Goal: Information Seeking & Learning: Learn about a topic

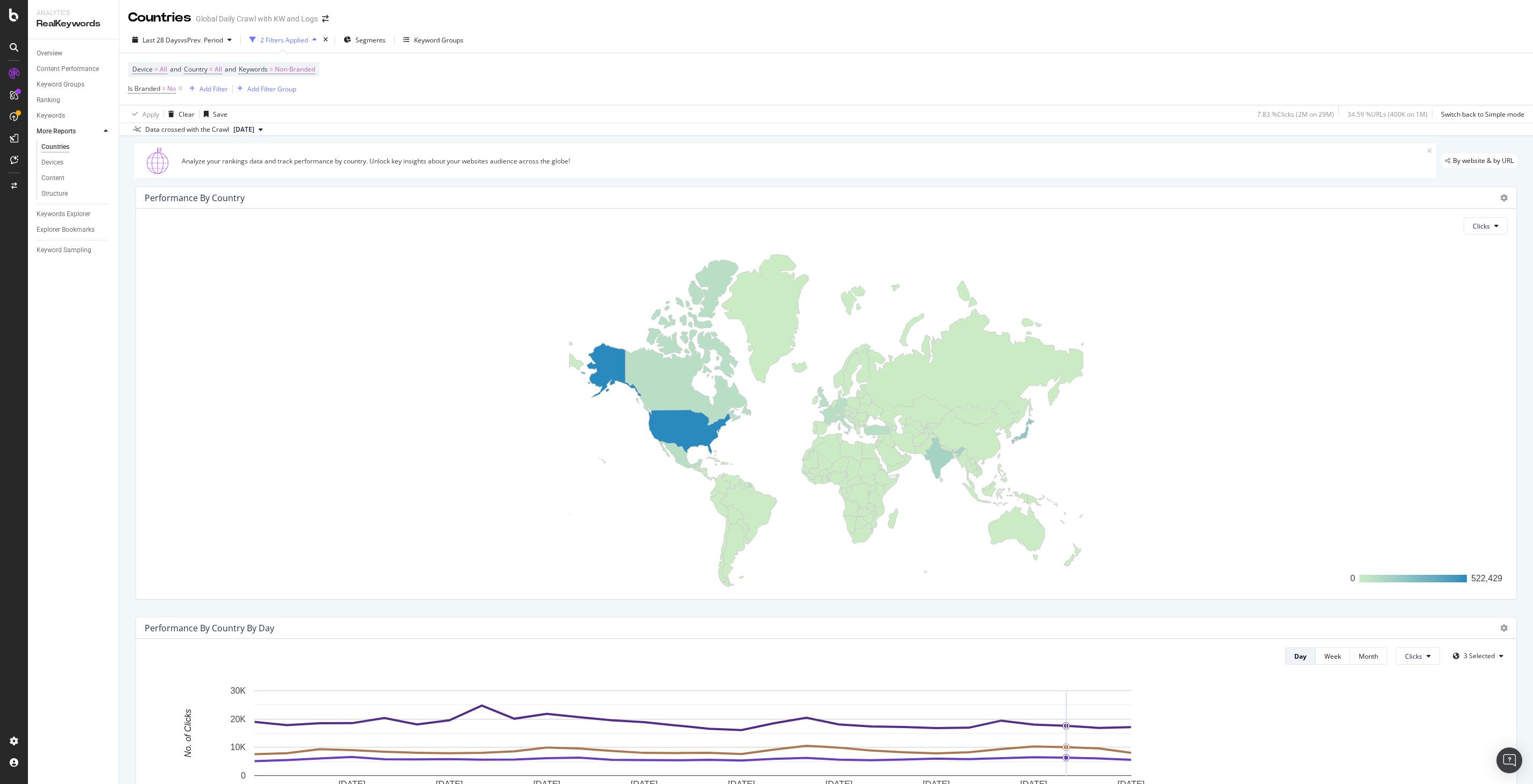
scroll to position [594, 0]
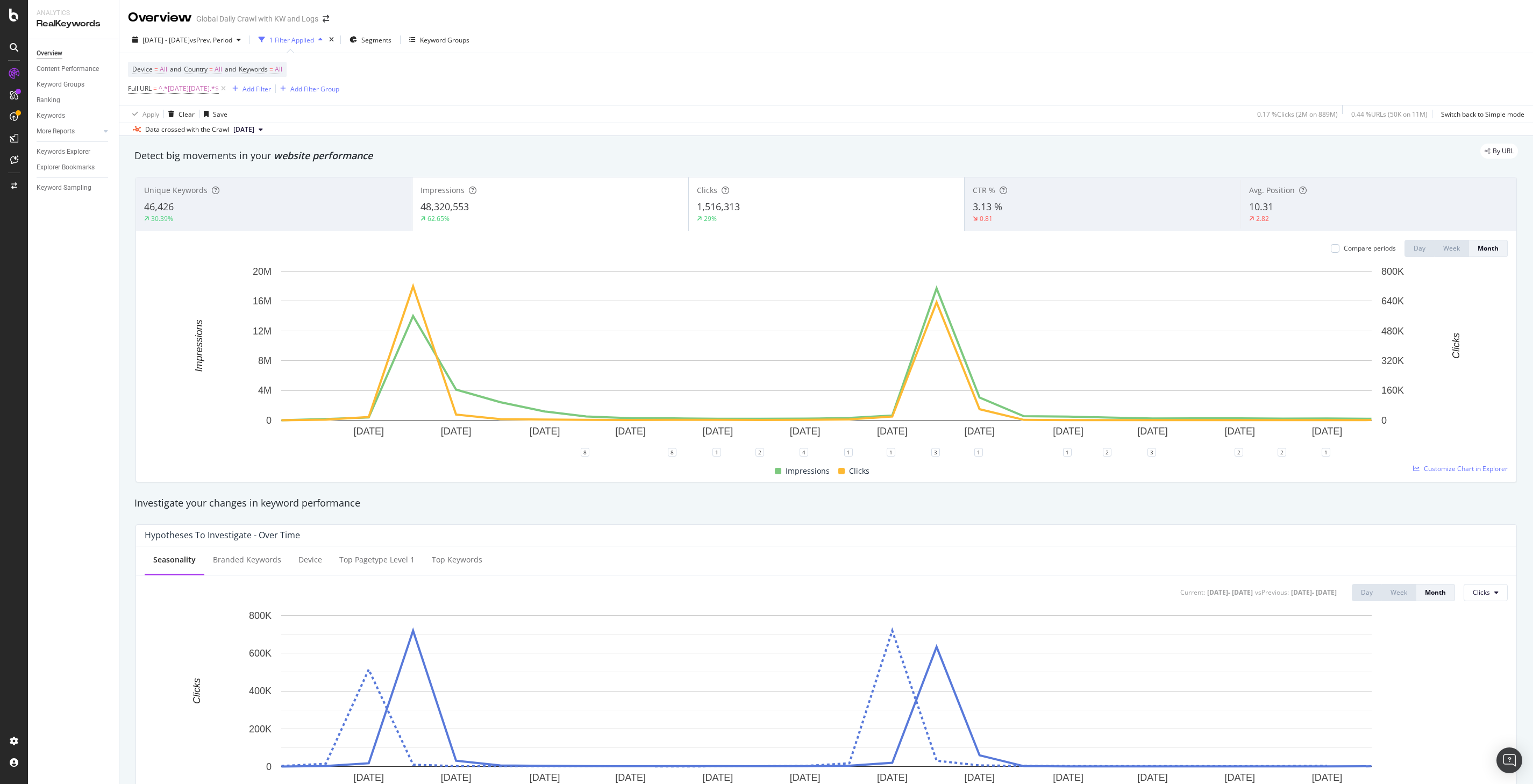
click at [996, 87] on div "Device = All and Country = All and Keywords = All Full URL = ^.*black-friday.*$…" at bounding box center [826, 79] width 1396 height 51
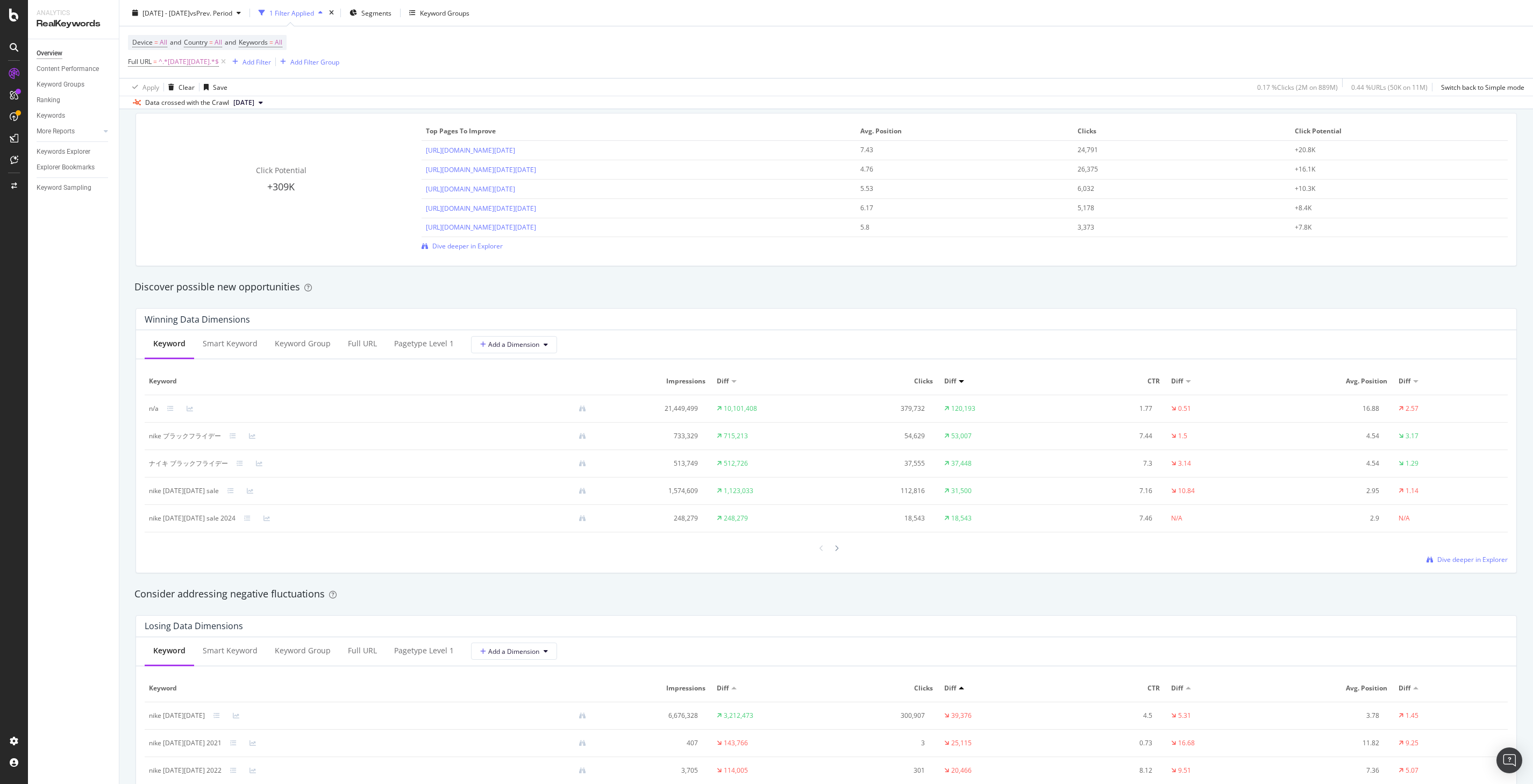
scroll to position [803, 0]
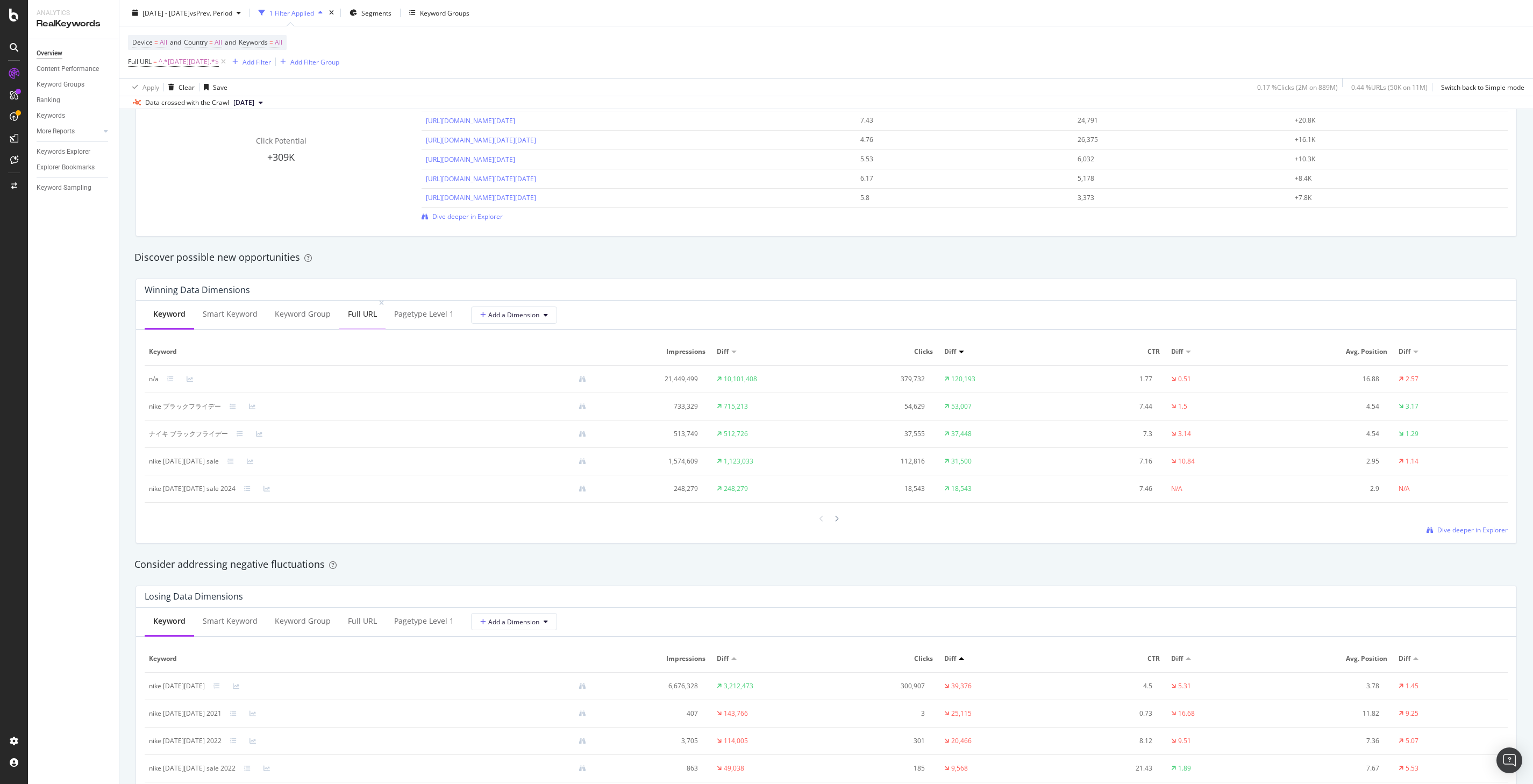
click at [360, 318] on div "Full URL" at bounding box center [363, 314] width 29 height 11
click at [359, 614] on div "Full URL" at bounding box center [363, 616] width 29 height 11
click at [1010, 268] on div "Discover possible new opportunities" at bounding box center [826, 257] width 1394 height 25
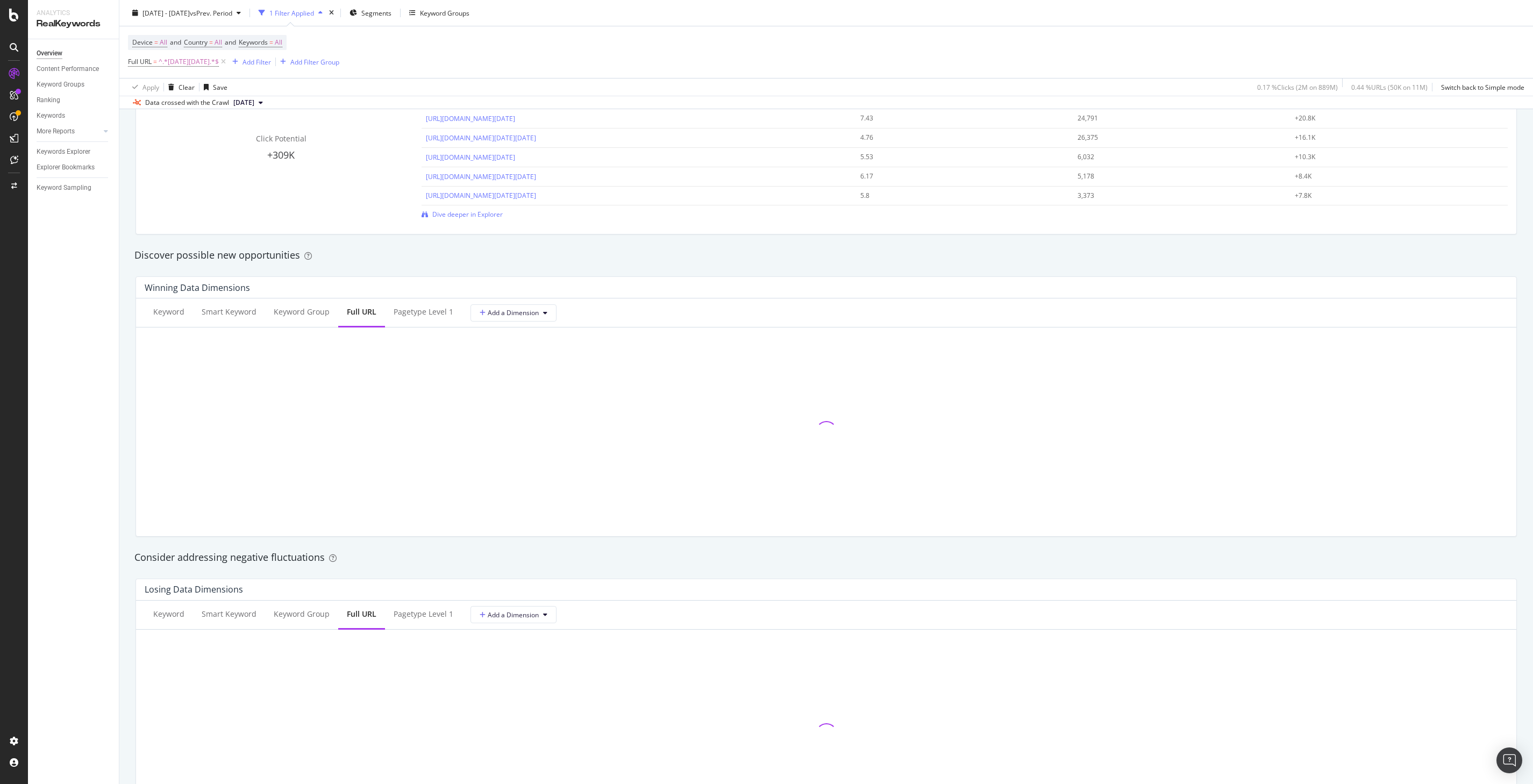
click at [877, 264] on div "Discover possible new opportunities" at bounding box center [826, 255] width 1394 height 25
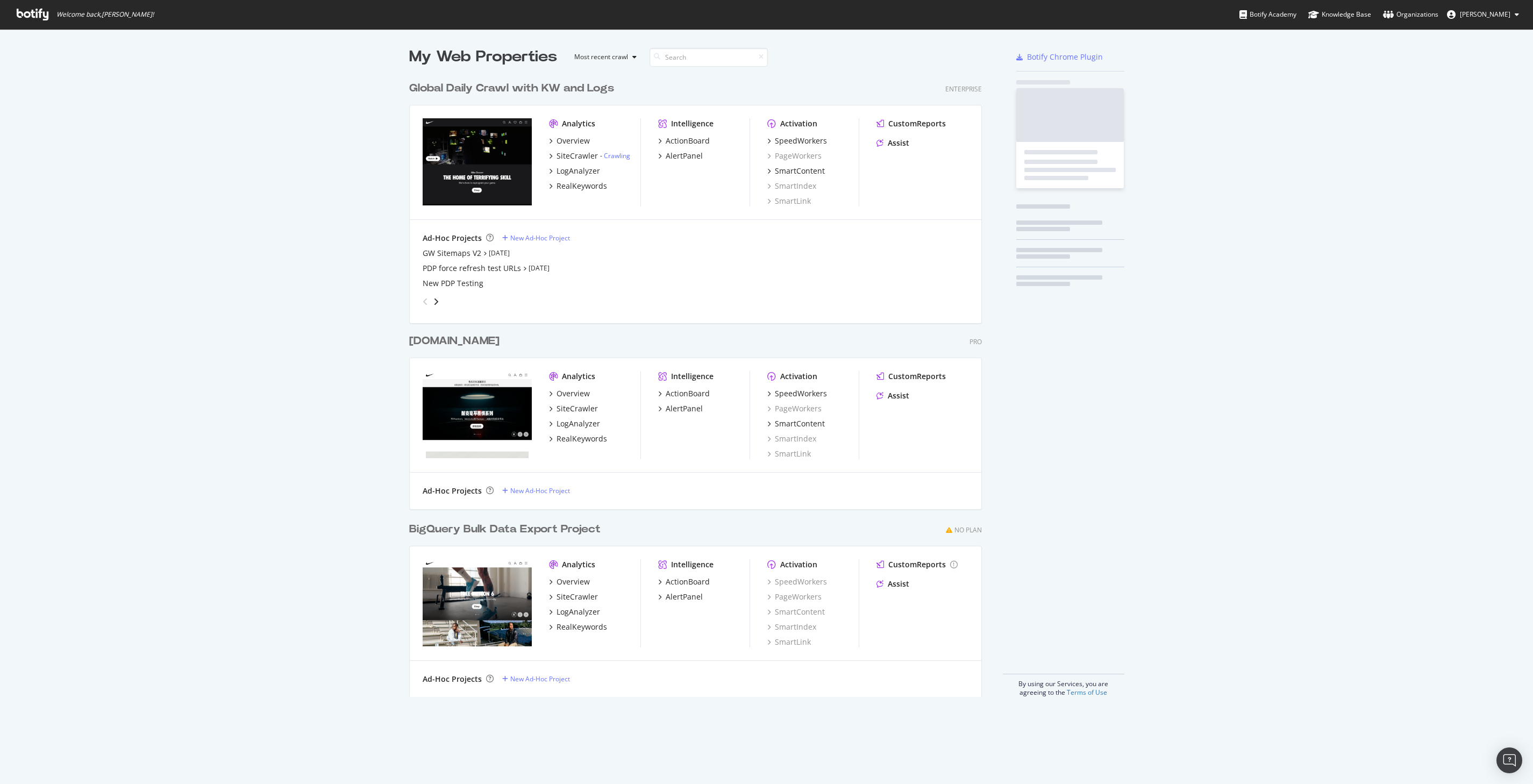
scroll to position [629, 581]
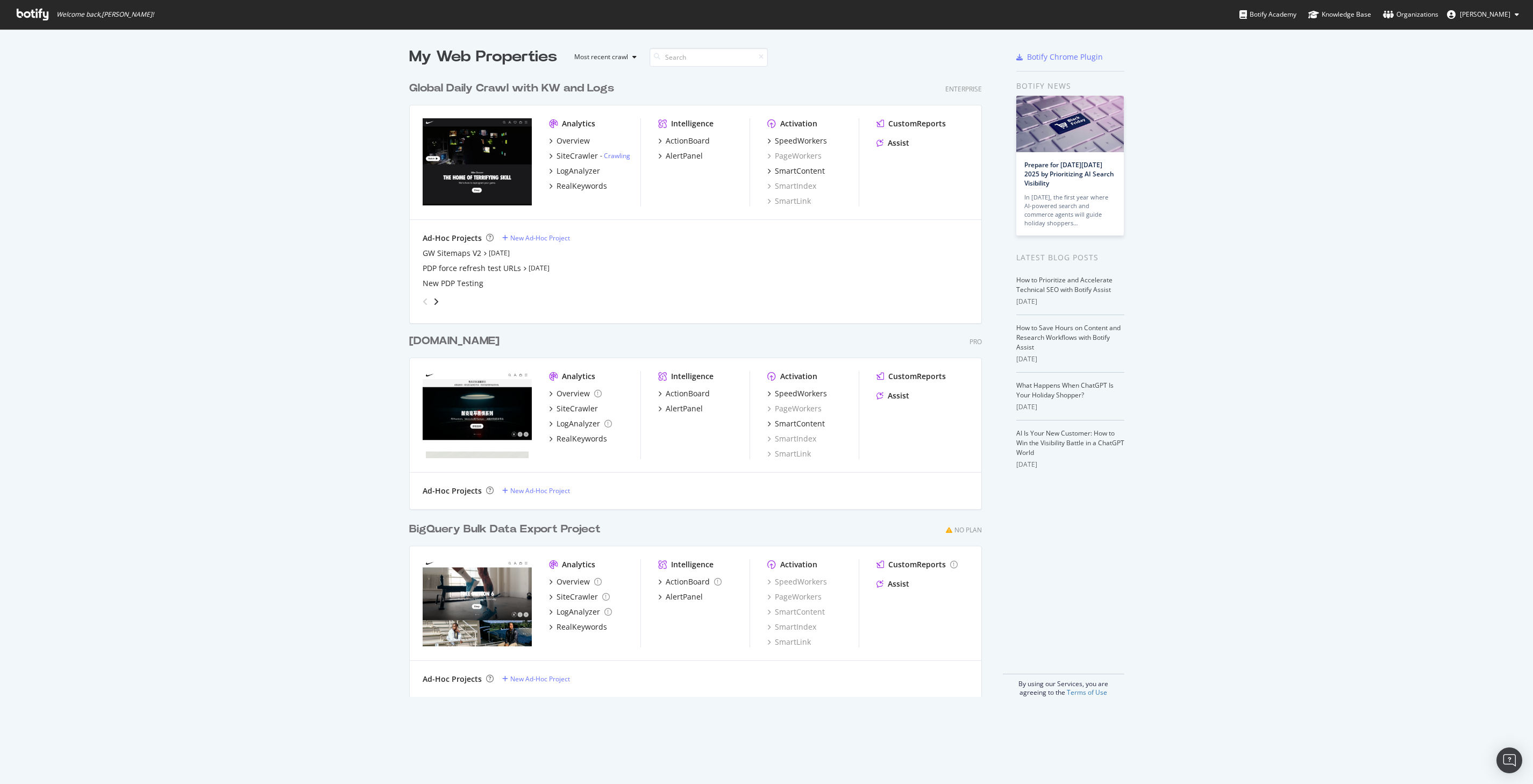
click at [326, 299] on div "My Web Properties Most recent crawl Global Daily Crawl with KW and Logs Enterpr…" at bounding box center [766, 371] width 1533 height 685
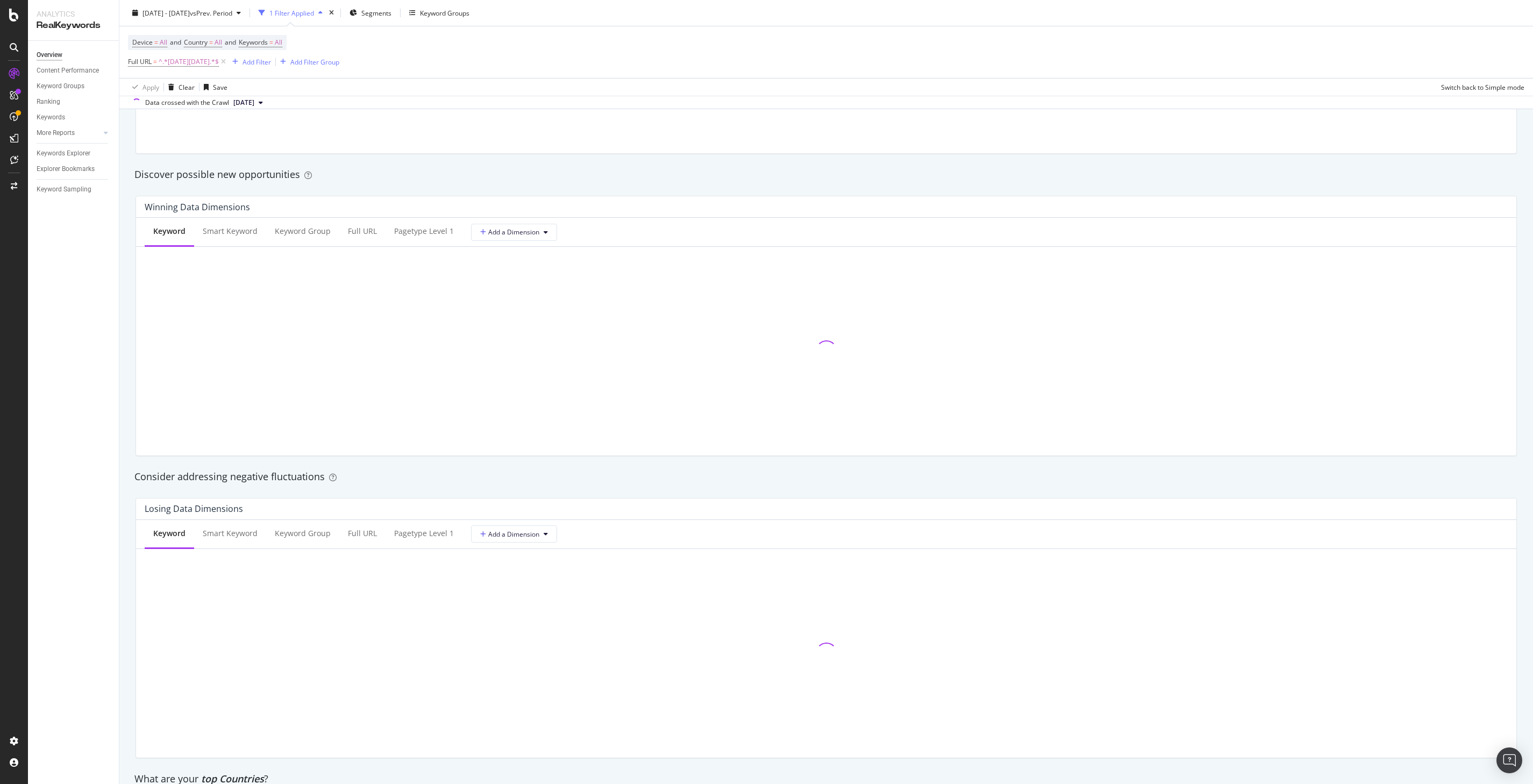
scroll to position [918, 0]
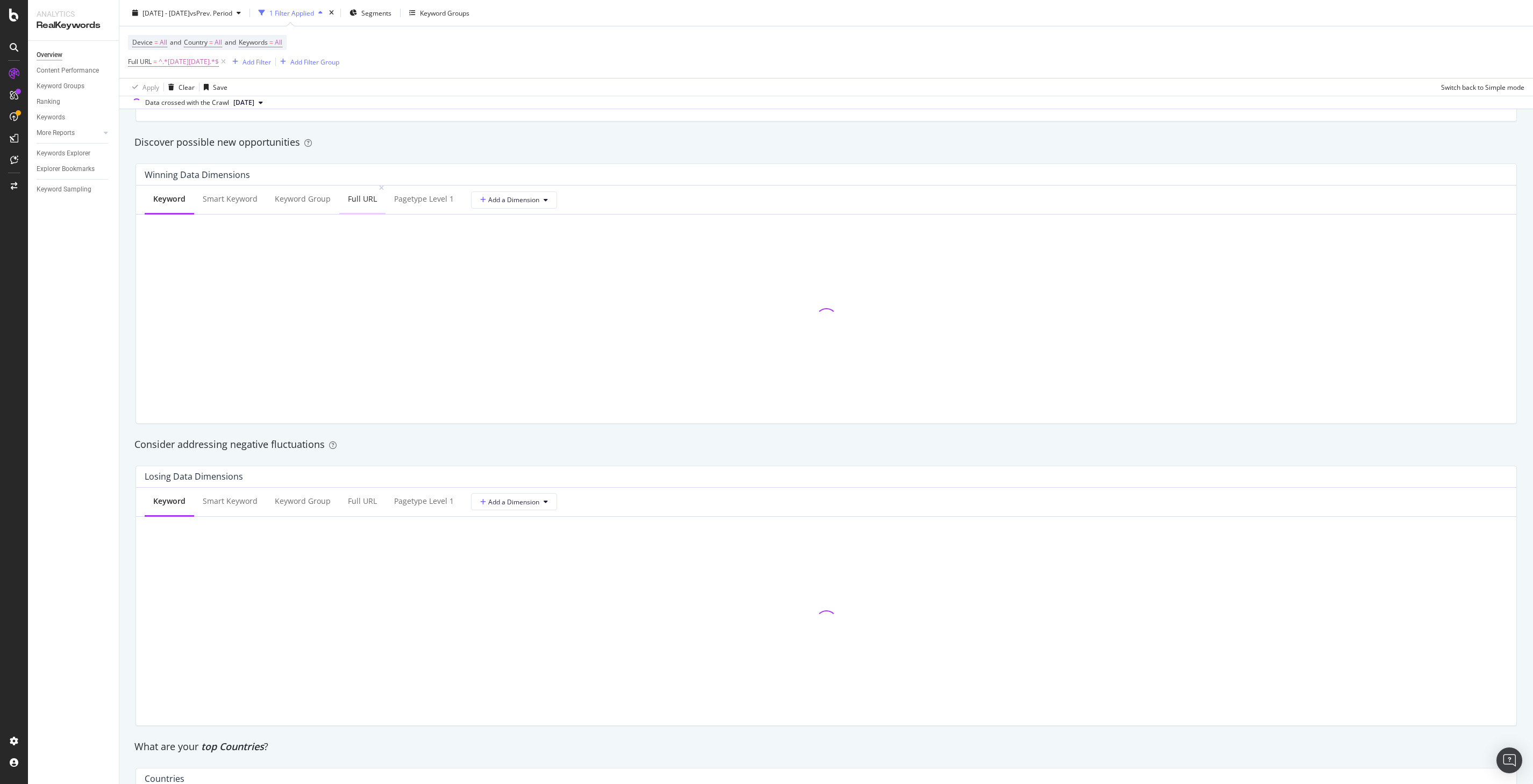
click at [357, 201] on div "Full URL" at bounding box center [363, 199] width 29 height 11
click at [349, 504] on div "Full URL" at bounding box center [363, 501] width 29 height 11
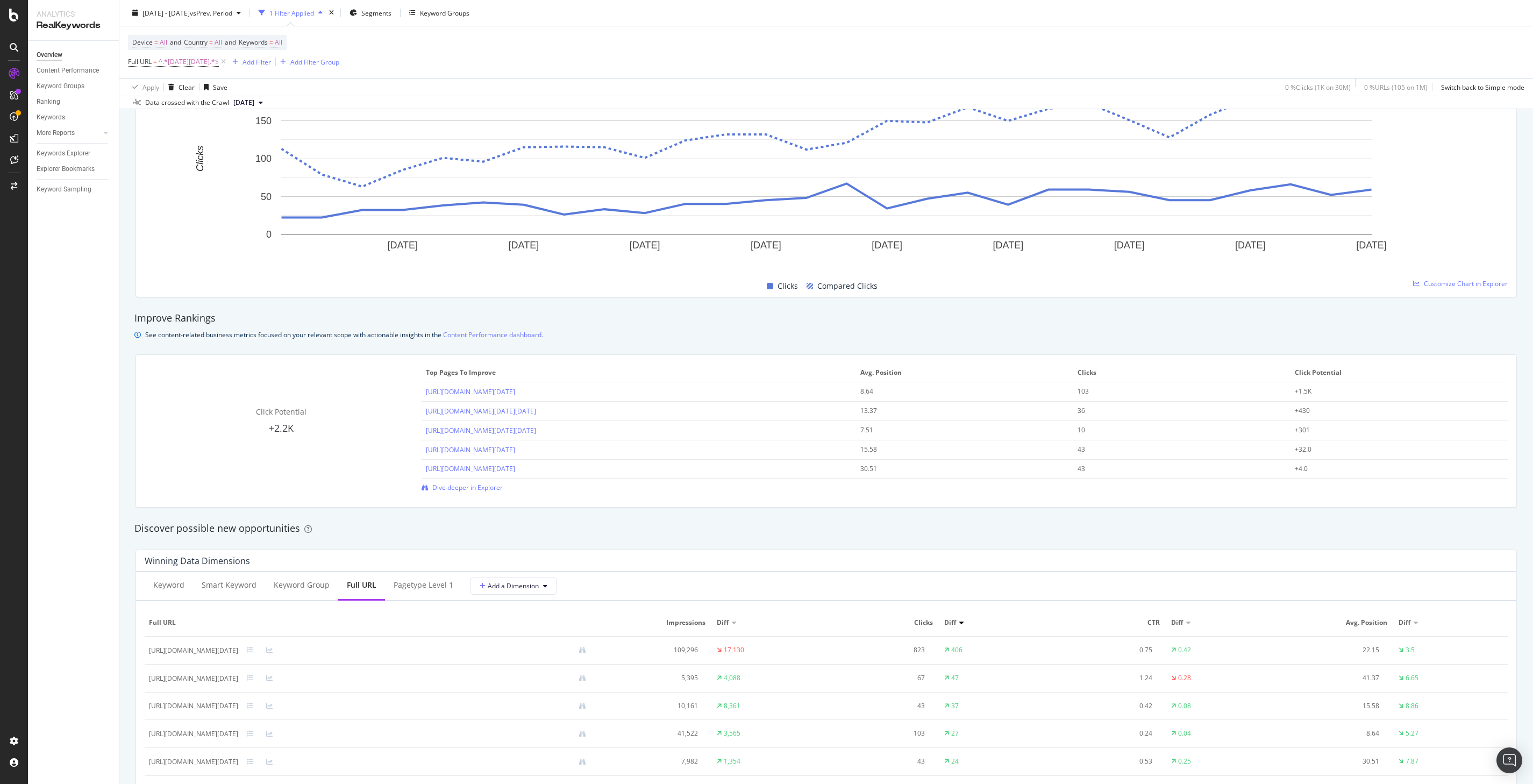
scroll to position [625, 0]
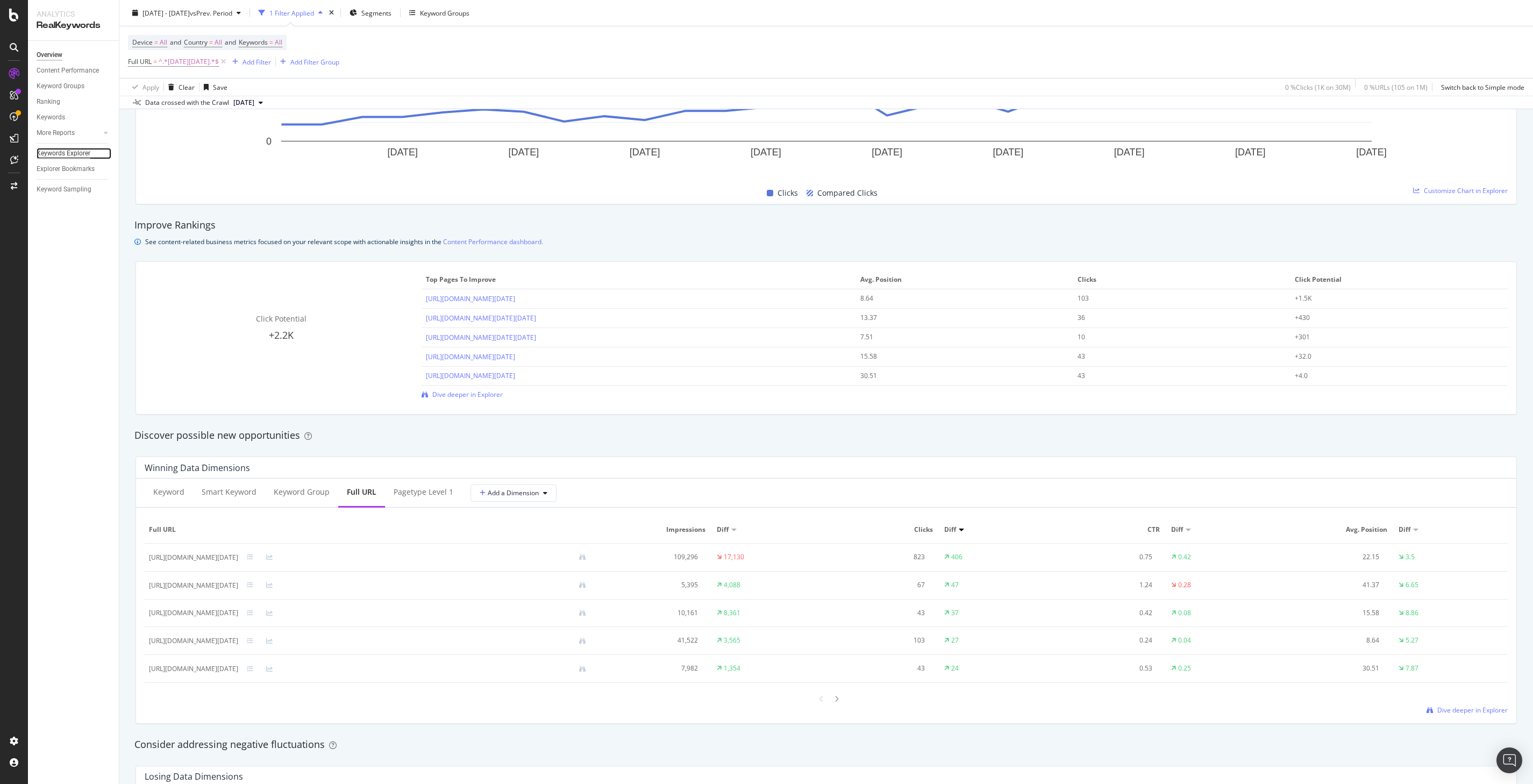
click at [69, 152] on div "Keywords Explorer" at bounding box center [63, 153] width 54 height 11
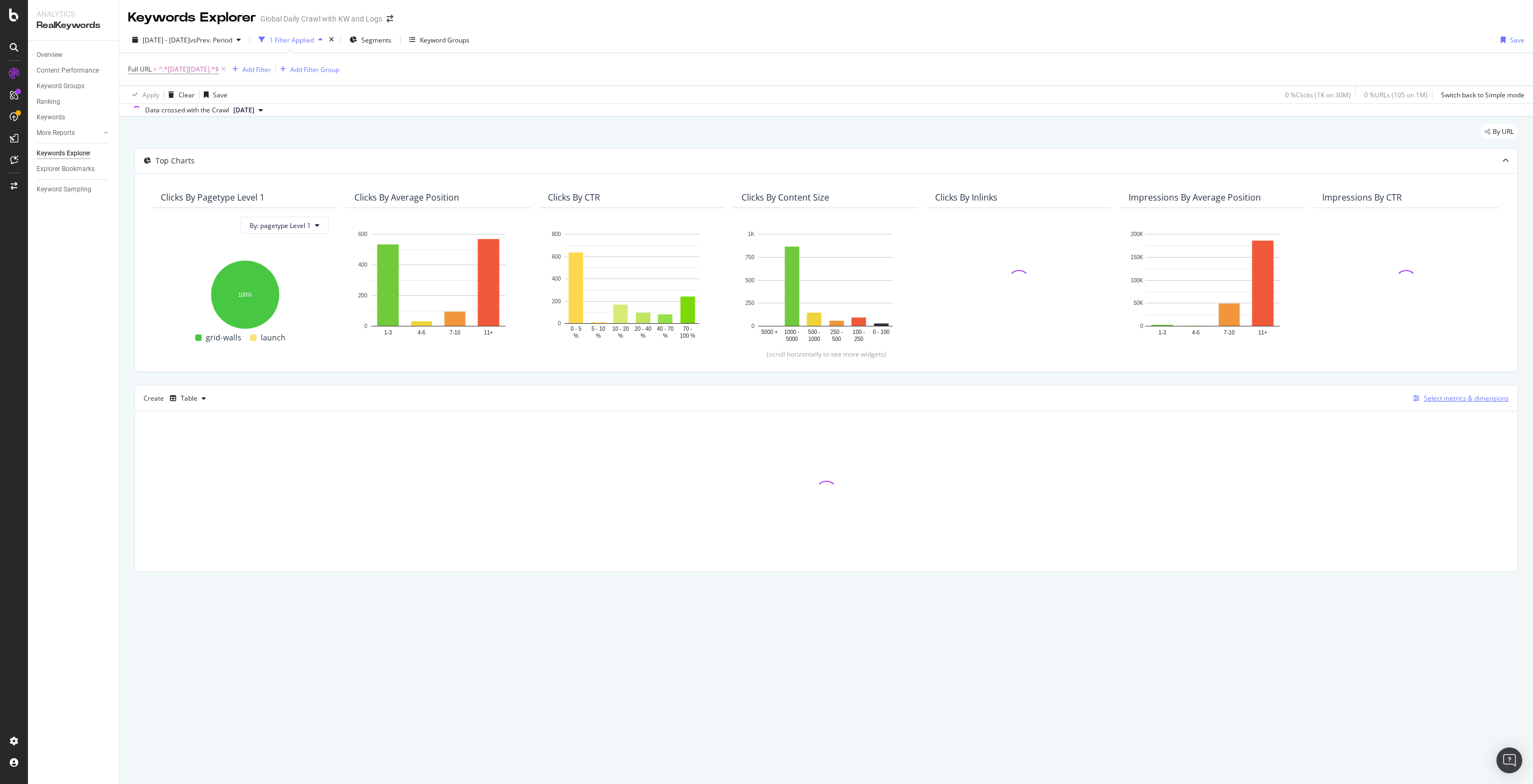
click at [1492, 395] on div "Select metrics & dimensions" at bounding box center [1466, 398] width 85 height 9
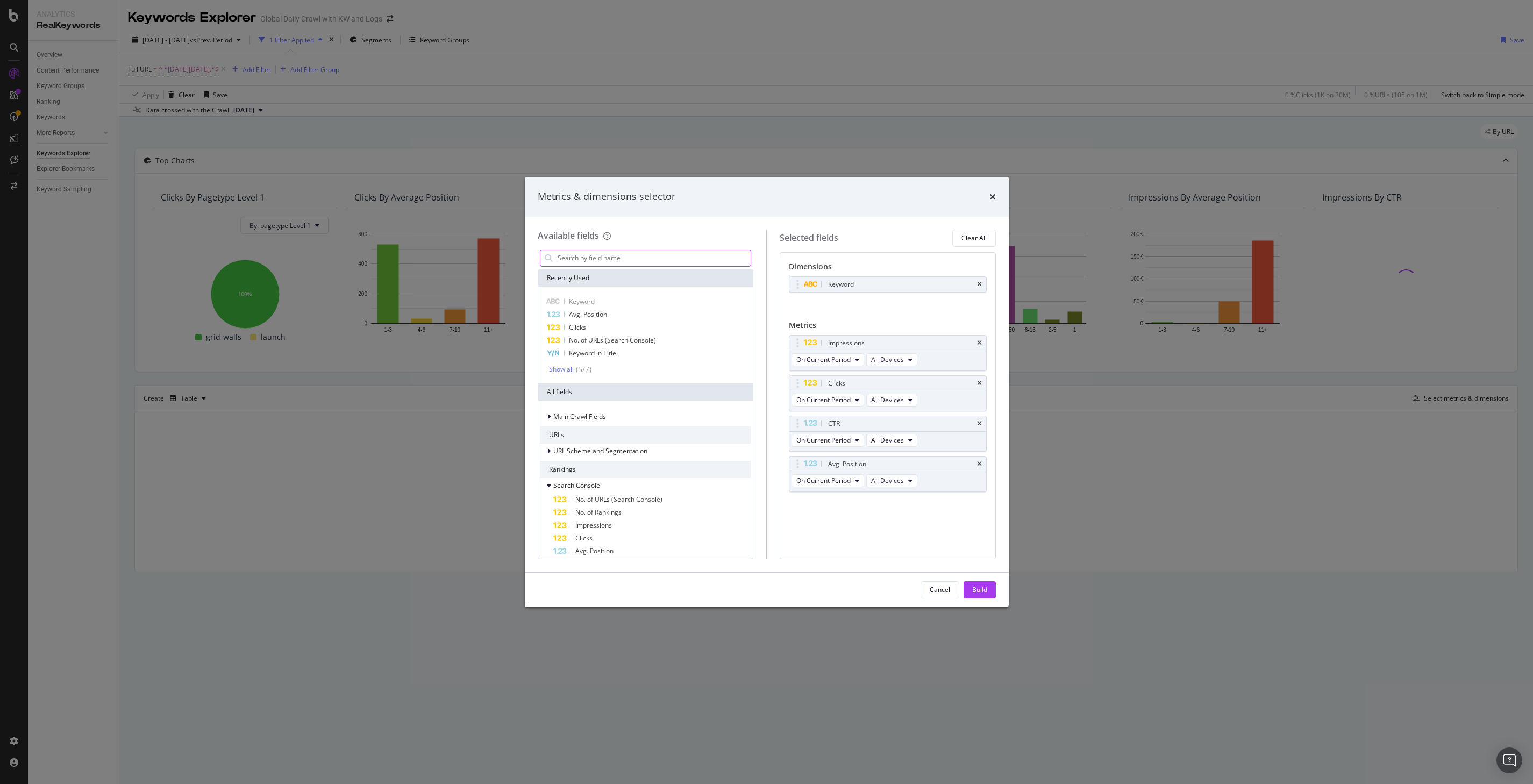
click at [640, 256] on input "modal" at bounding box center [654, 258] width 195 height 16
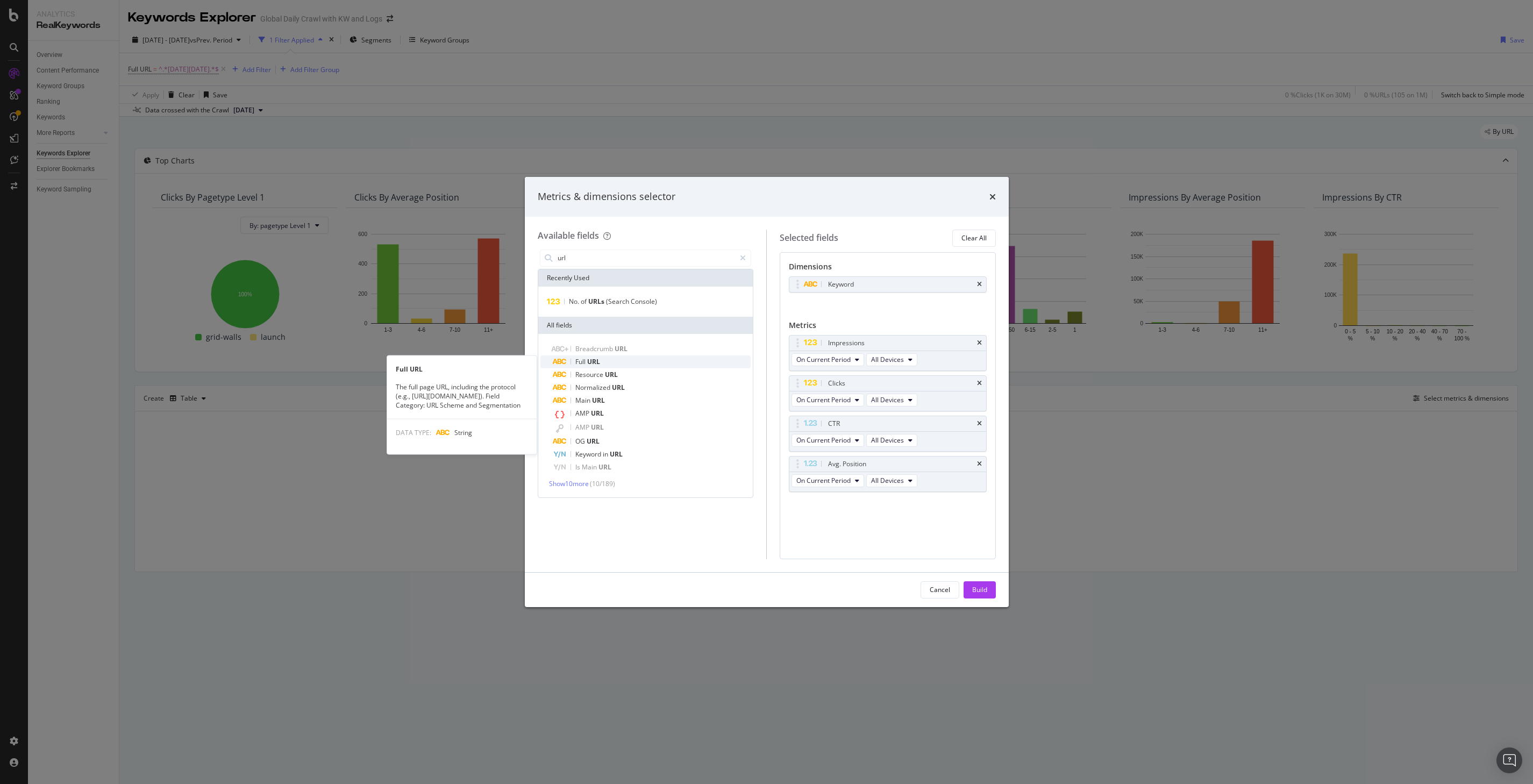
type input "url"
click at [607, 362] on div "Full URL" at bounding box center [652, 361] width 198 height 13
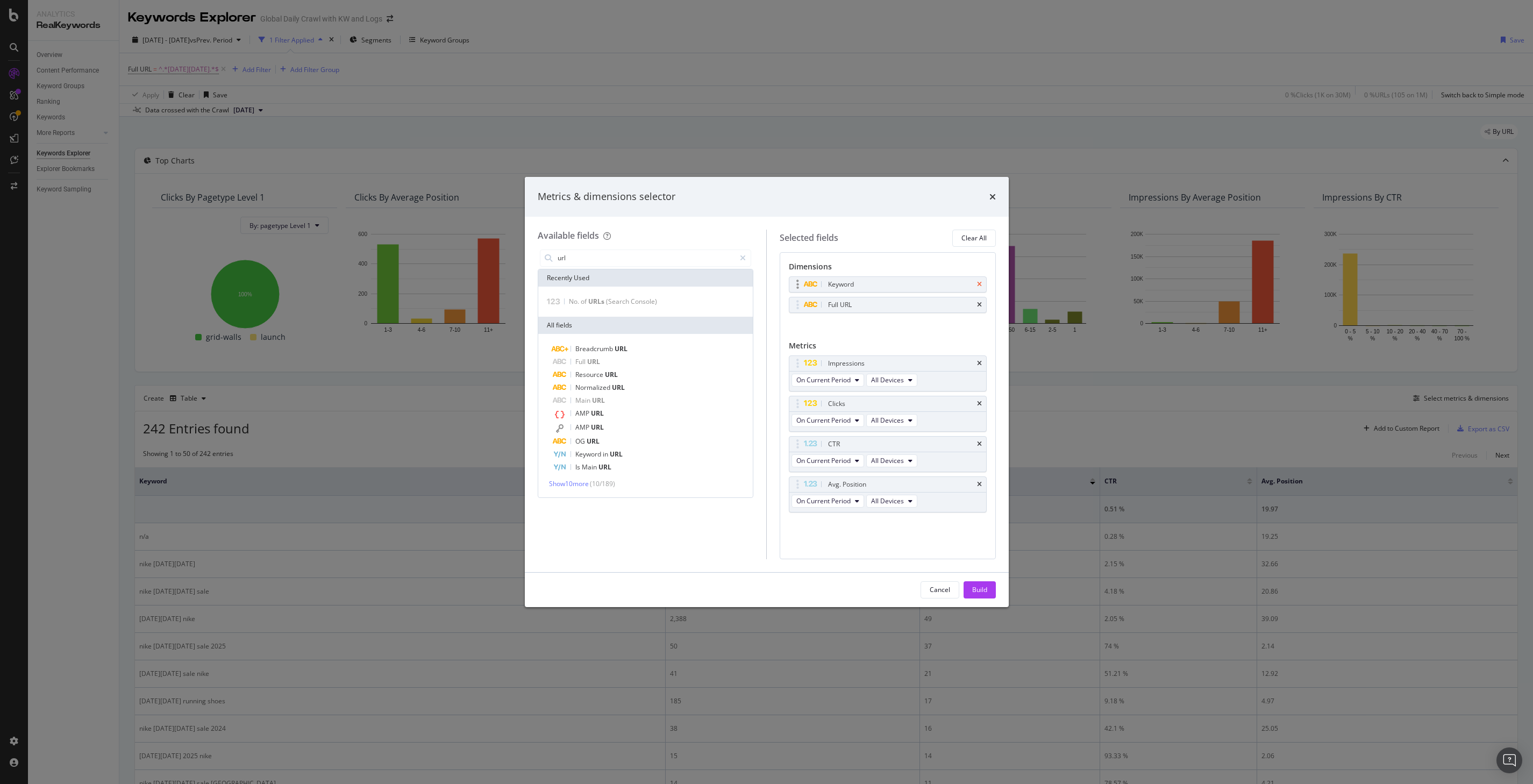
click at [978, 283] on icon "times" at bounding box center [979, 285] width 5 height 7
click at [982, 585] on div "Build" at bounding box center [980, 589] width 15 height 9
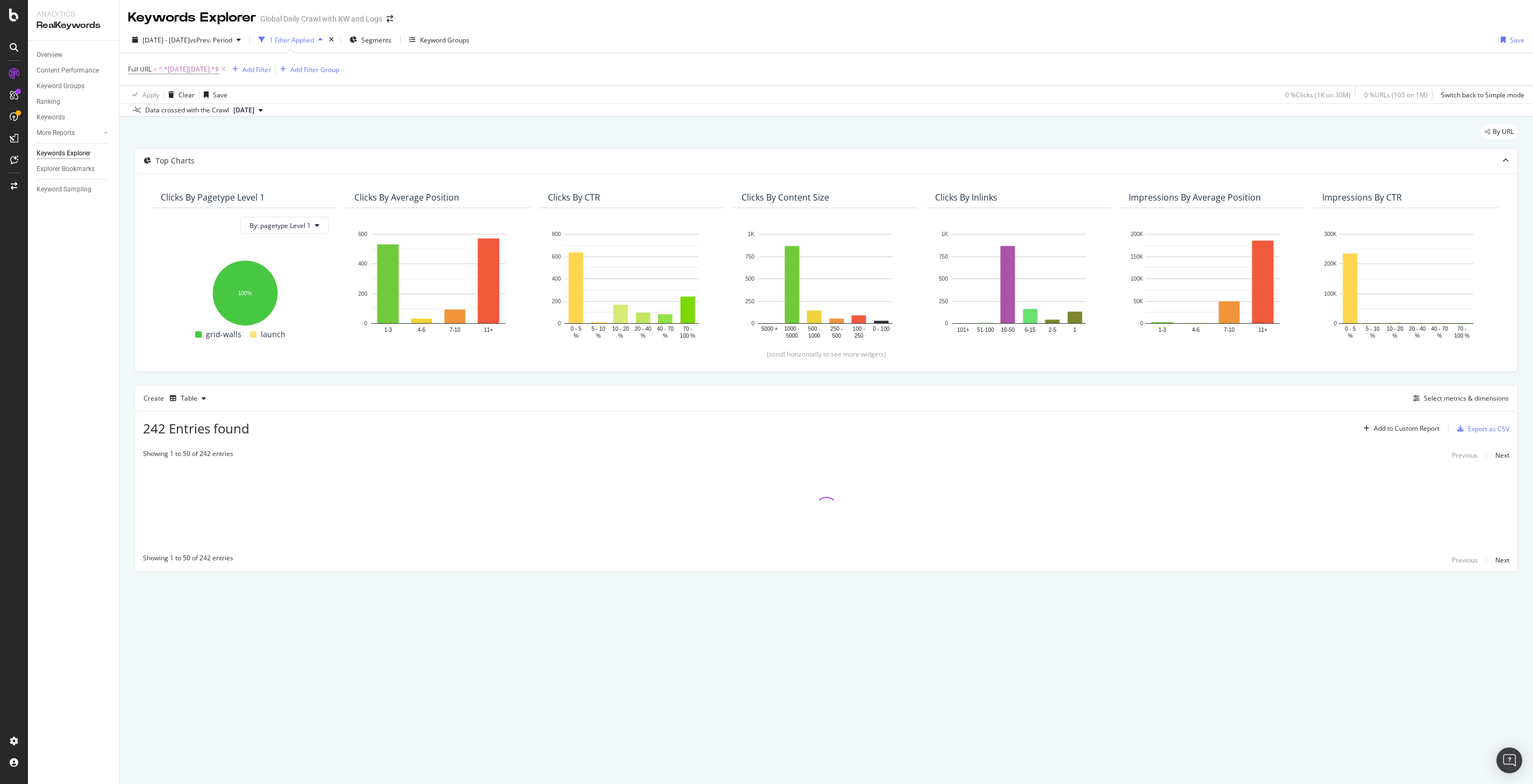
click at [737, 382] on div "Top Charts Clicks By pagetype Level 1 By: pagetype Level 1 Hold CMD (⌘) while c…" at bounding box center [826, 360] width 1384 height 424
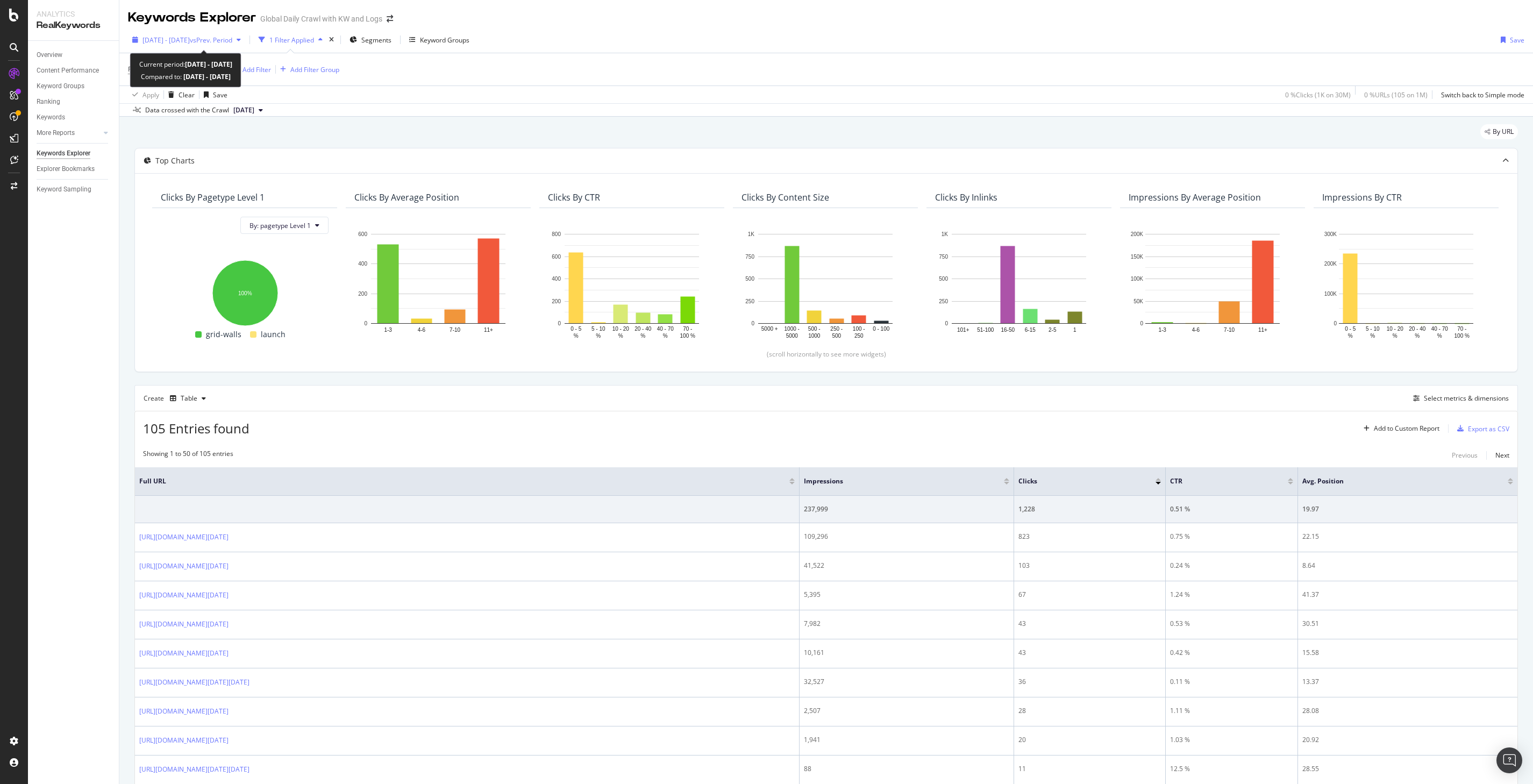
click at [193, 35] on div "[DATE] - [DATE] vs Prev. Period" at bounding box center [187, 40] width 117 height 16
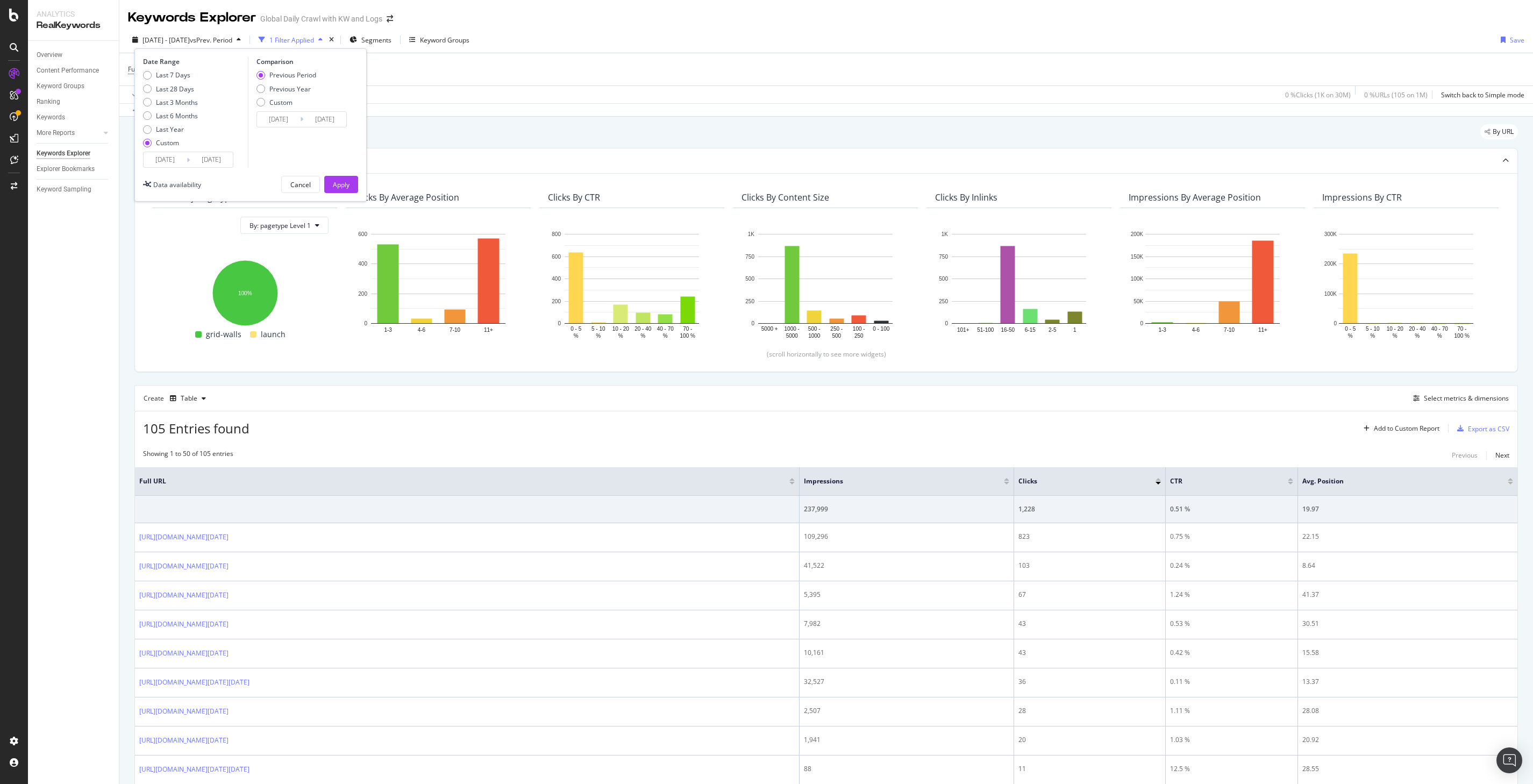
click at [168, 159] on input "[DATE]" at bounding box center [165, 159] width 43 height 15
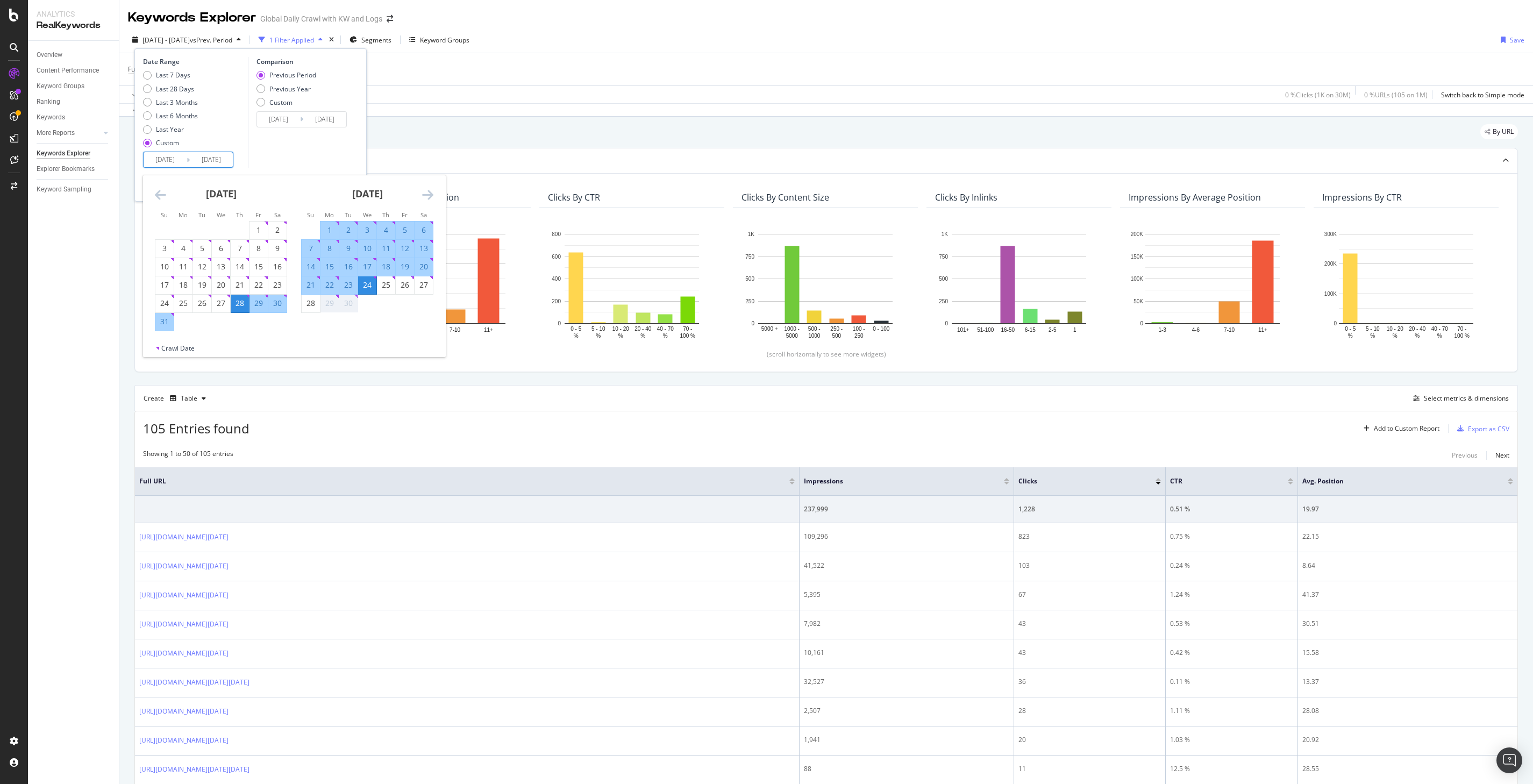
click at [161, 202] on div "[DATE]" at bounding box center [221, 198] width 132 height 46
click at [162, 199] on icon "Move backward to switch to the previous month." at bounding box center [160, 194] width 11 height 13
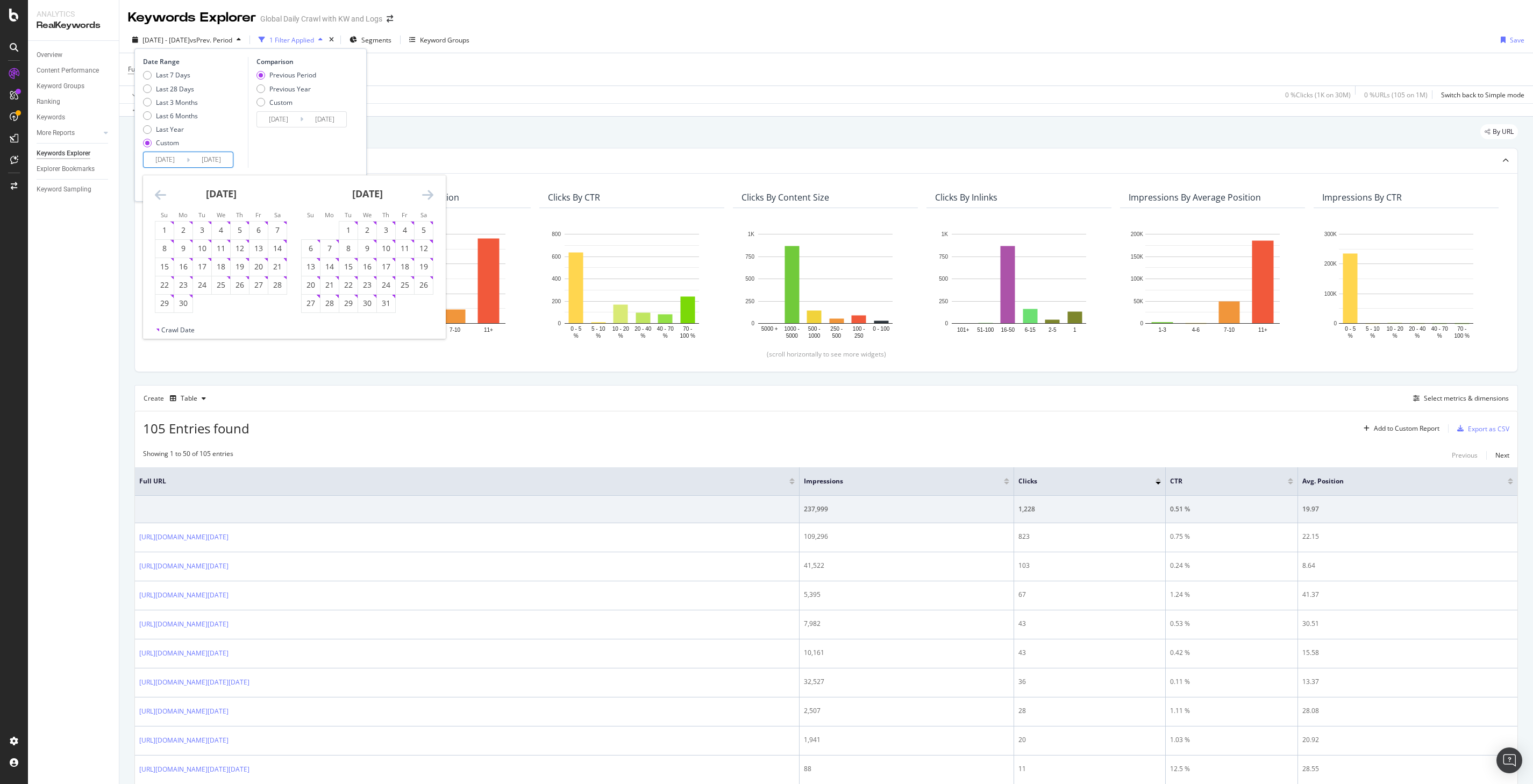
click at [162, 199] on icon "Move backward to switch to the previous month." at bounding box center [160, 194] width 11 height 13
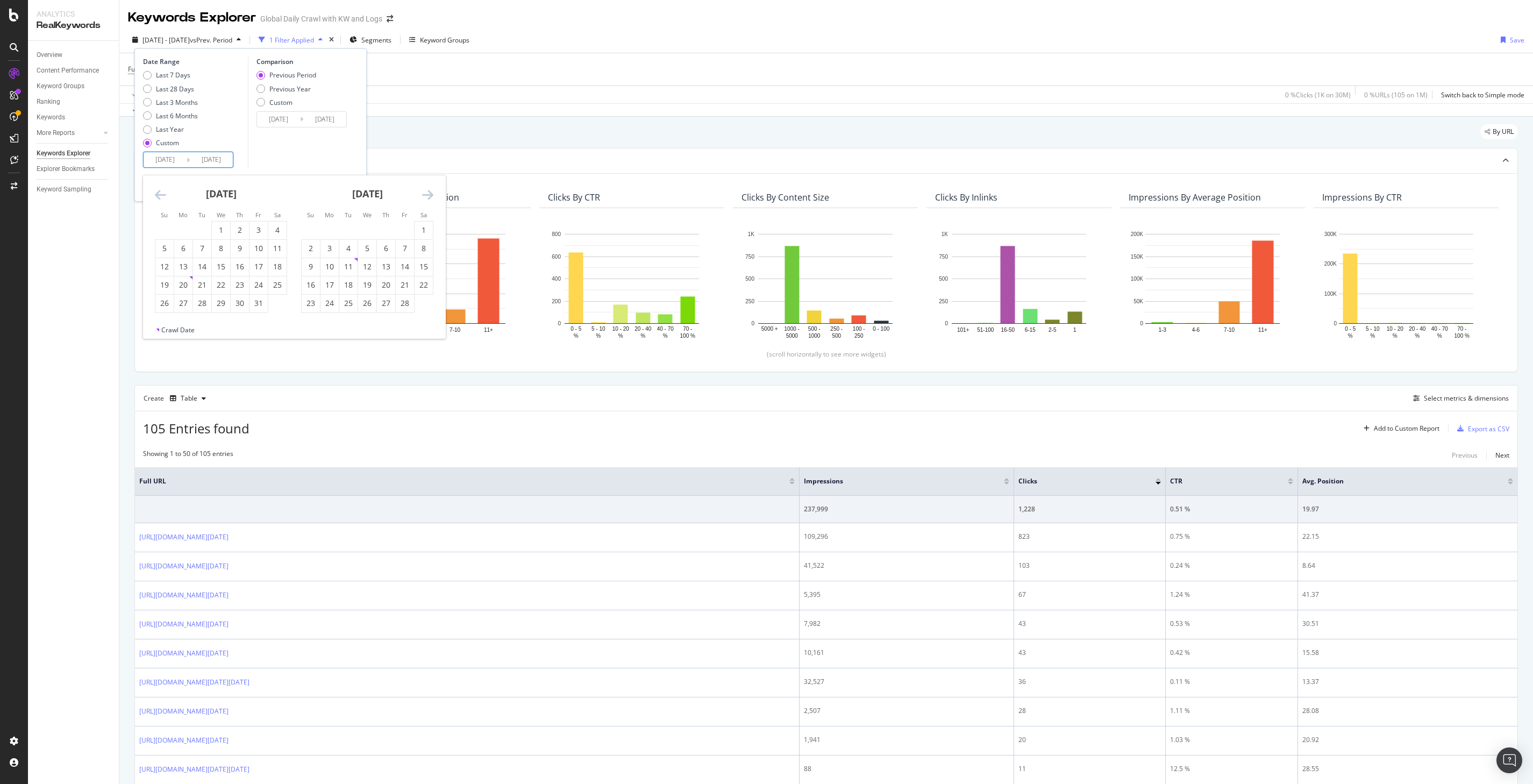
click at [162, 199] on icon "Move backward to switch to the previous month." at bounding box center [160, 194] width 11 height 13
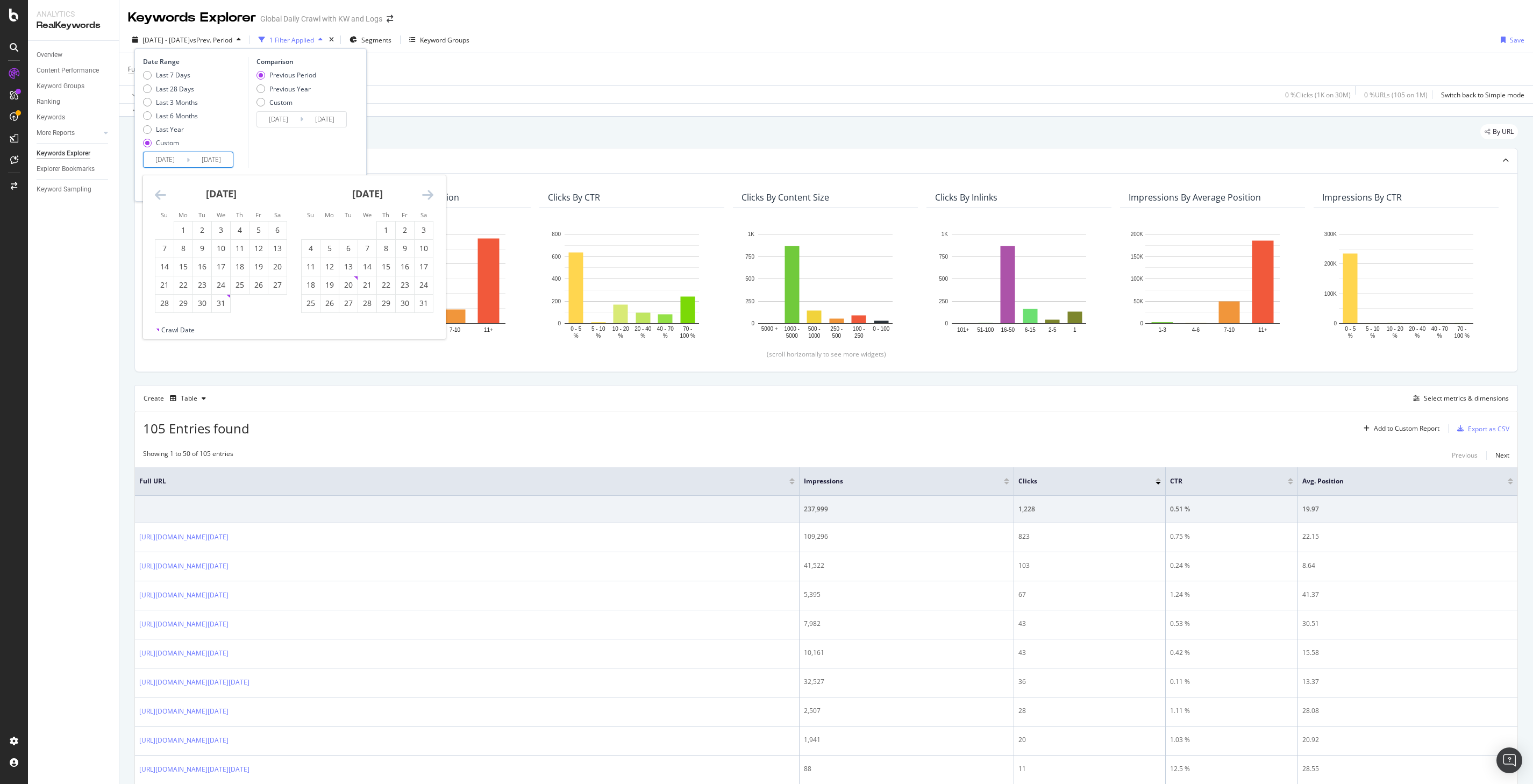
click at [162, 199] on icon "Move backward to switch to the previous month." at bounding box center [160, 194] width 11 height 13
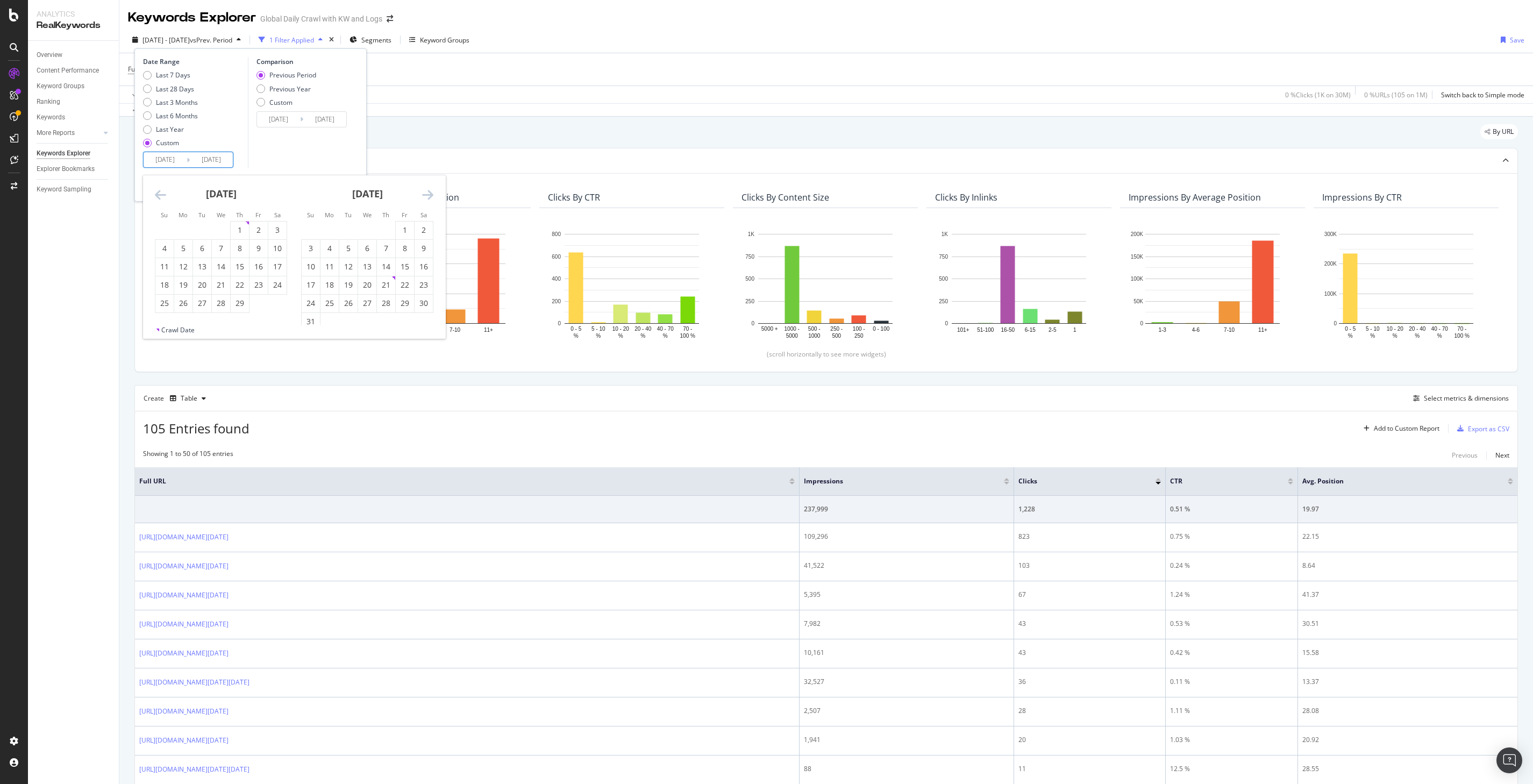
click at [162, 199] on icon "Move backward to switch to the previous month." at bounding box center [160, 194] width 11 height 13
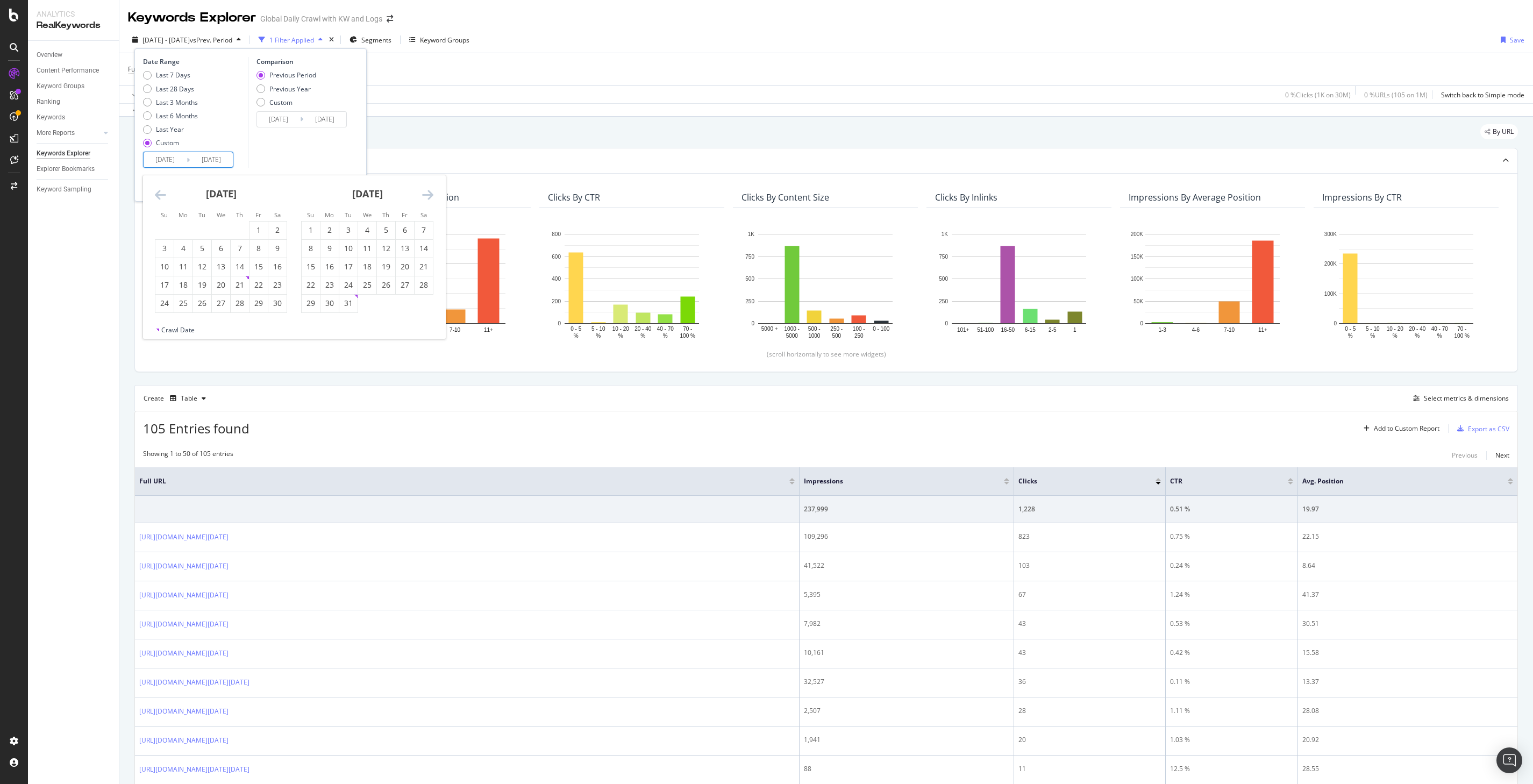
click at [162, 199] on icon "Move backward to switch to the previous month." at bounding box center [160, 194] width 11 height 13
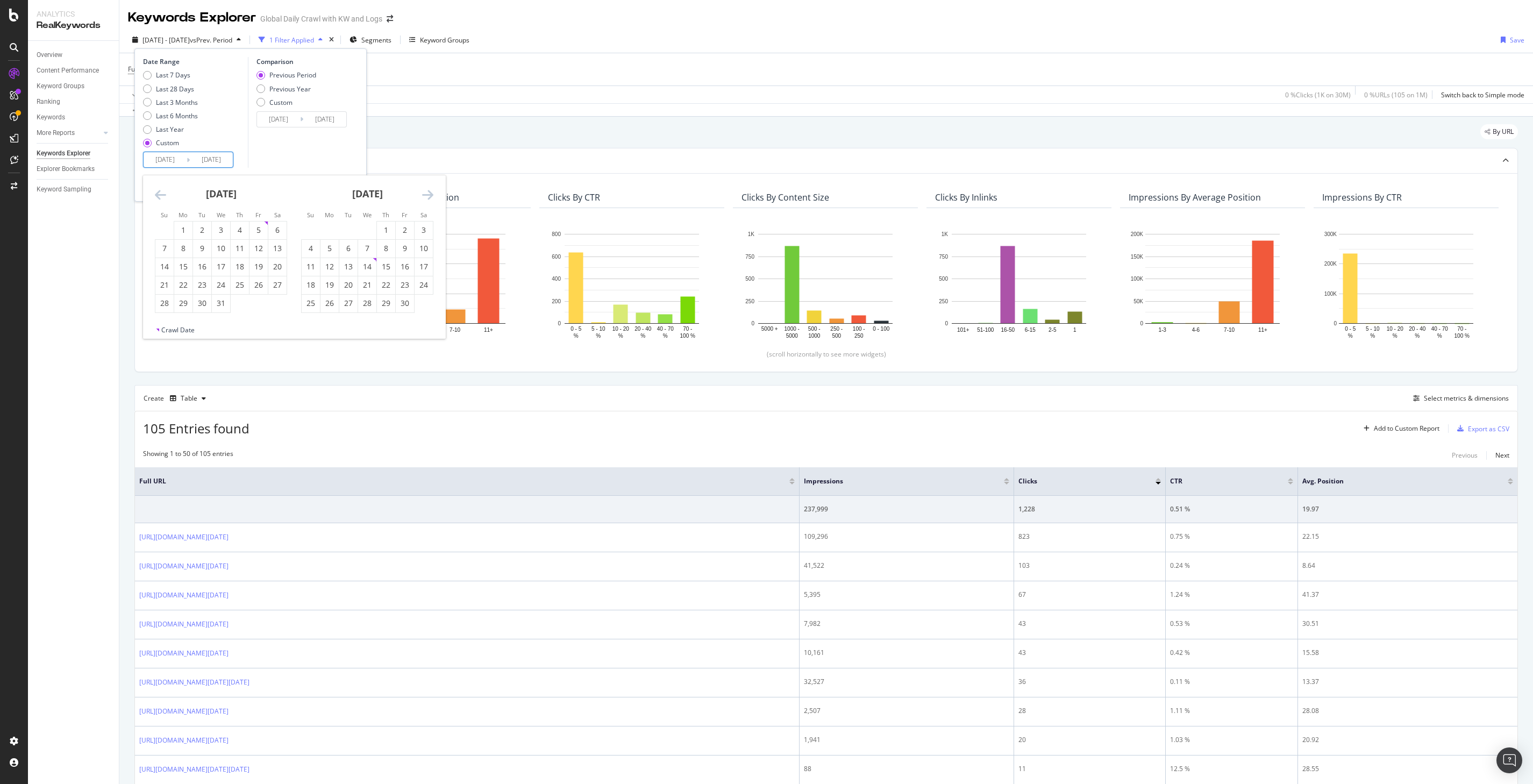
click at [162, 199] on icon "Move backward to switch to the previous month." at bounding box center [160, 194] width 11 height 13
click at [429, 201] on icon "Move forward to switch to the next month." at bounding box center [427, 194] width 11 height 13
drag, startPoint x: 329, startPoint y: 235, endPoint x: 383, endPoint y: 213, distance: 58.3
click at [329, 235] on div "1" at bounding box center [329, 230] width 18 height 11
type input "[DATE]"
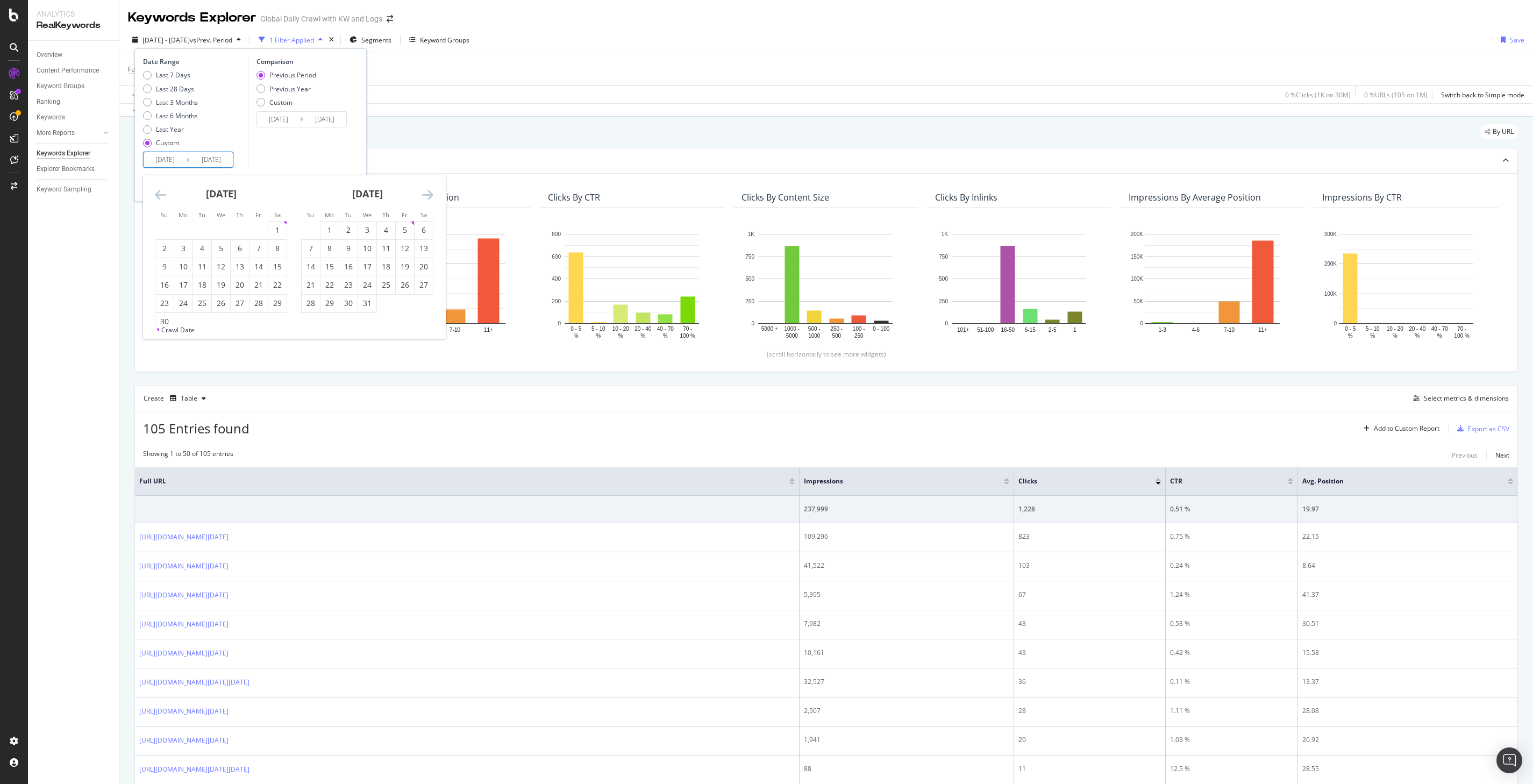
type input "[DATE]"
click at [429, 193] on icon "Move forward to switch to the next month." at bounding box center [427, 194] width 11 height 13
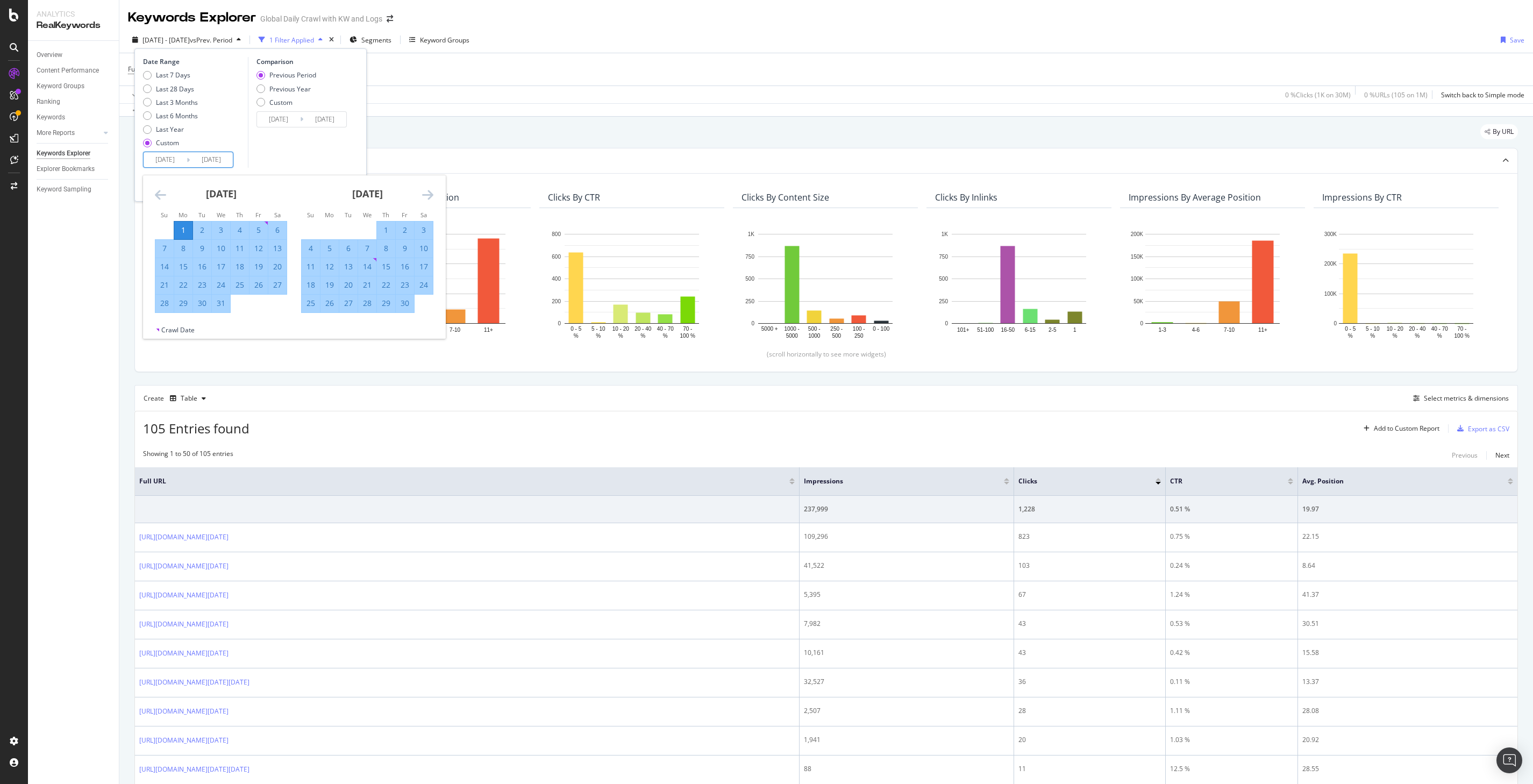
click at [429, 193] on icon "Move forward to switch to the next month." at bounding box center [427, 194] width 11 height 13
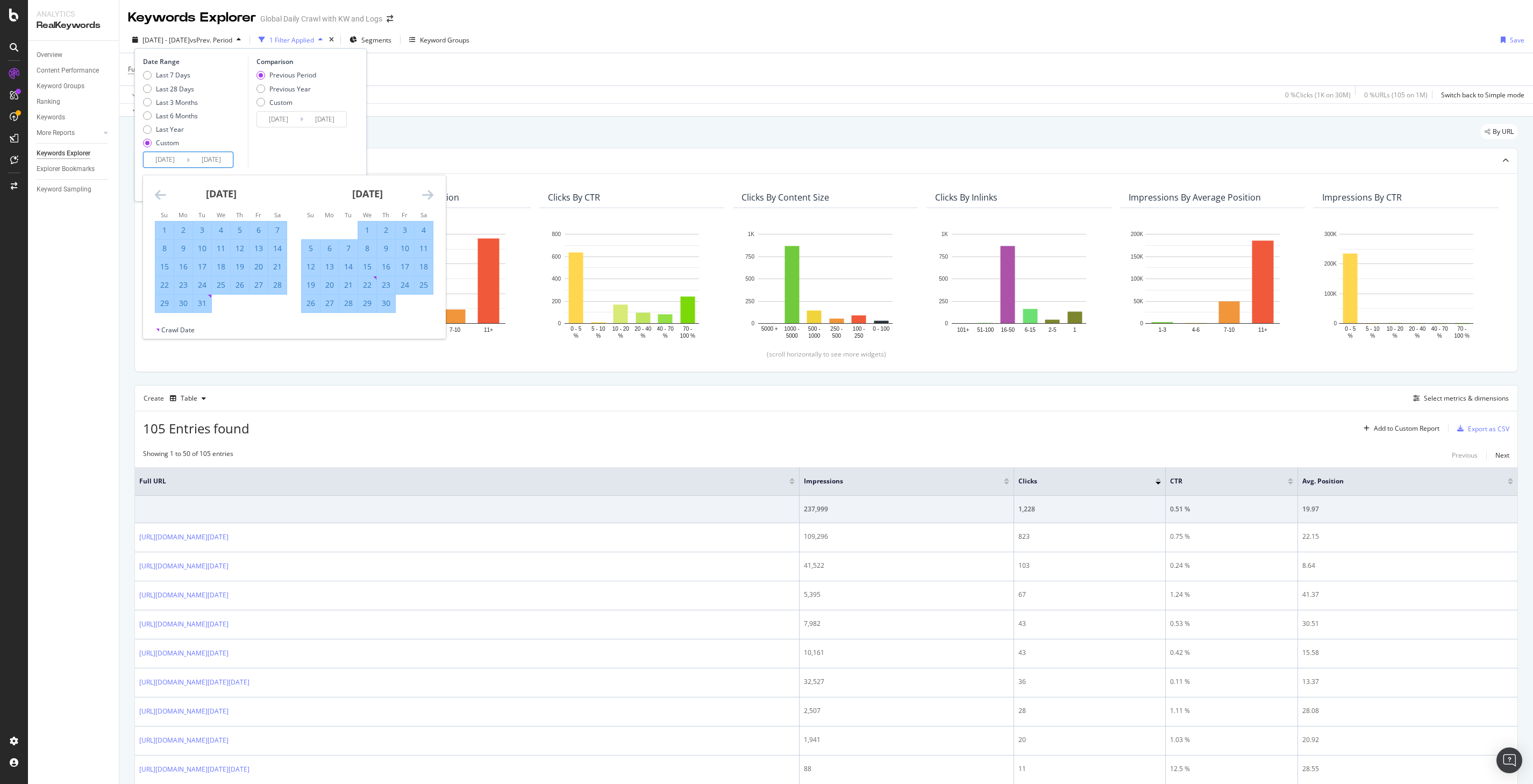
click at [429, 193] on icon "Move forward to switch to the next month." at bounding box center [427, 194] width 11 height 13
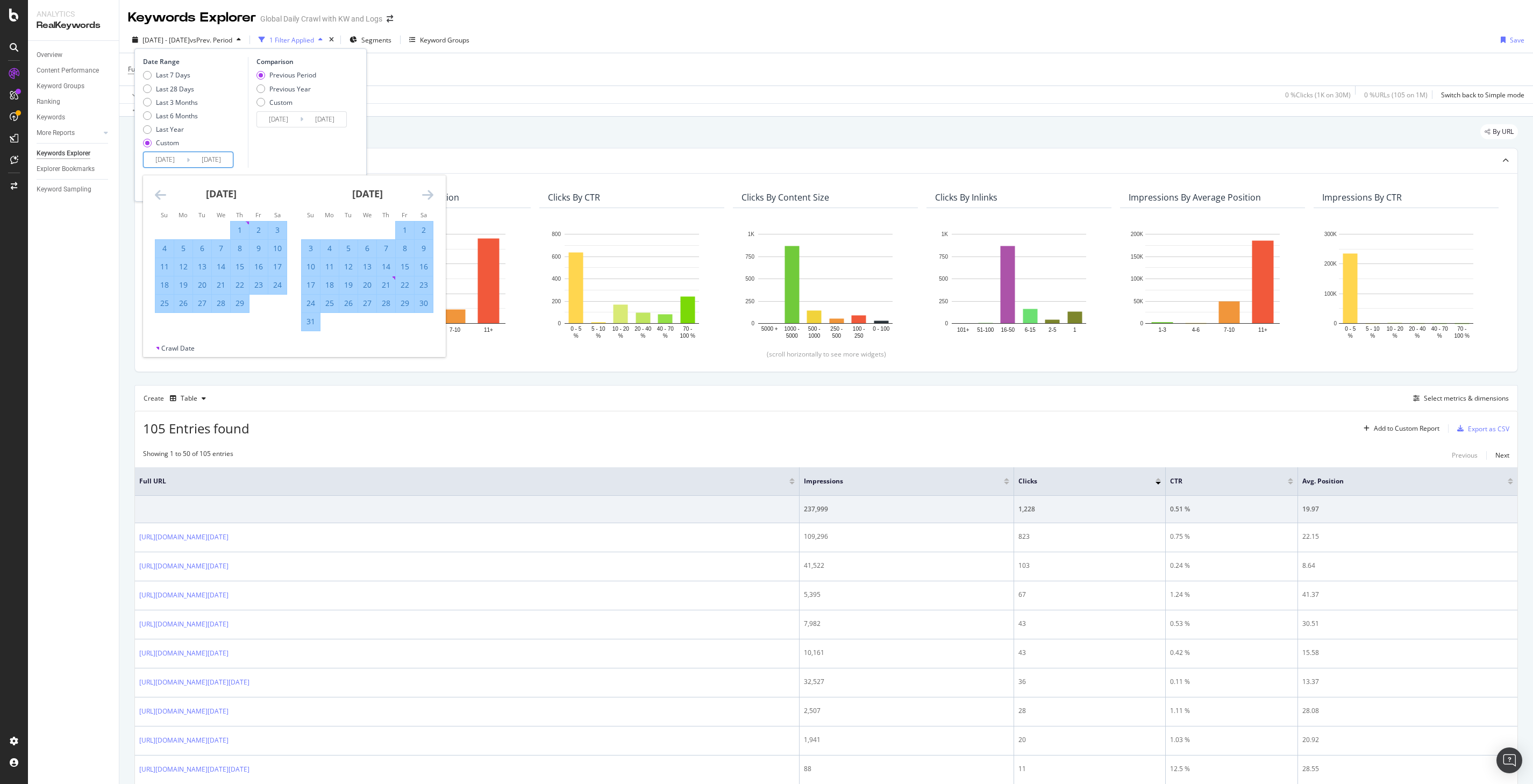
click at [429, 193] on icon "Move forward to switch to the next month." at bounding box center [427, 194] width 11 height 13
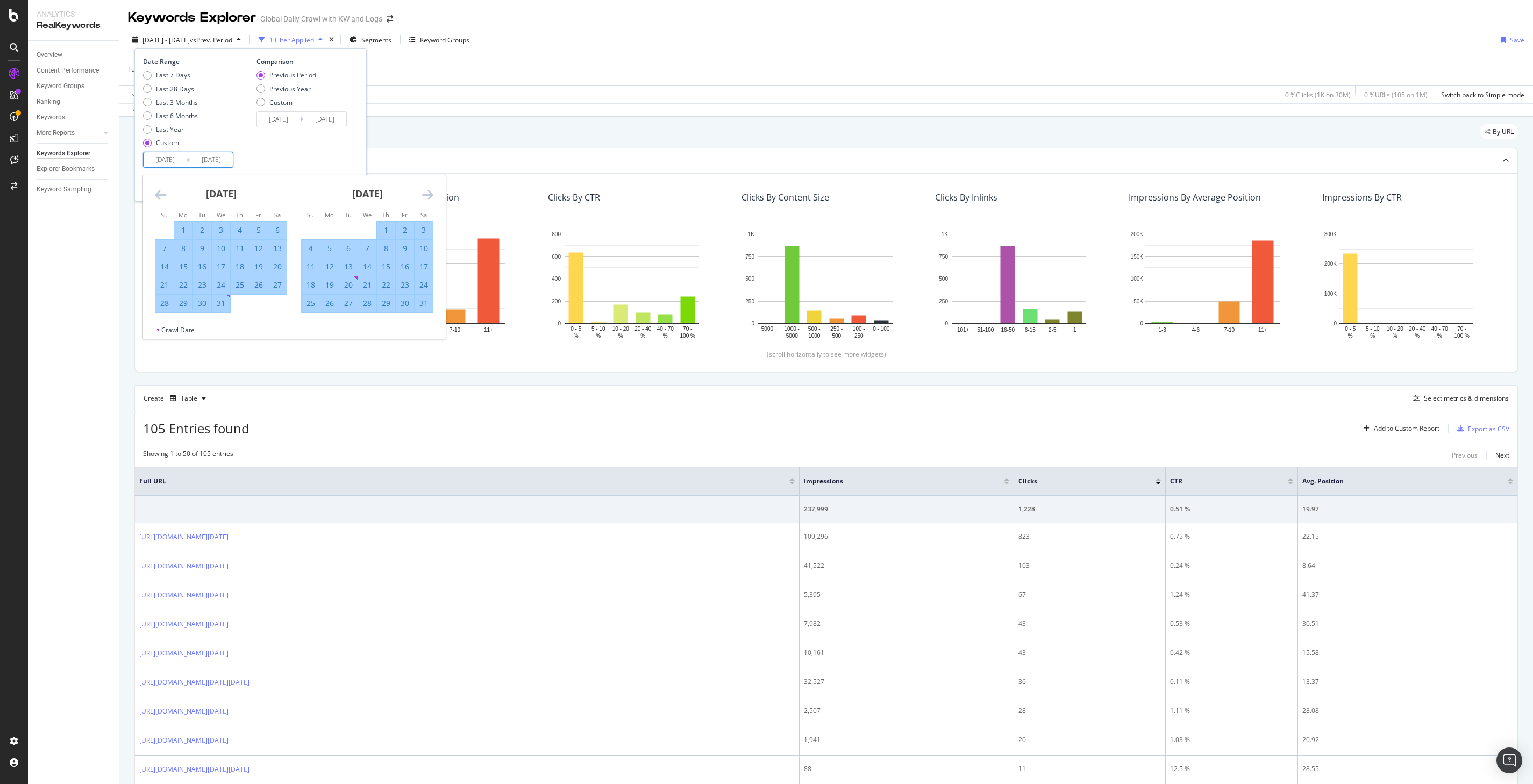
click at [429, 193] on icon "Move forward to switch to the next month." at bounding box center [427, 194] width 11 height 13
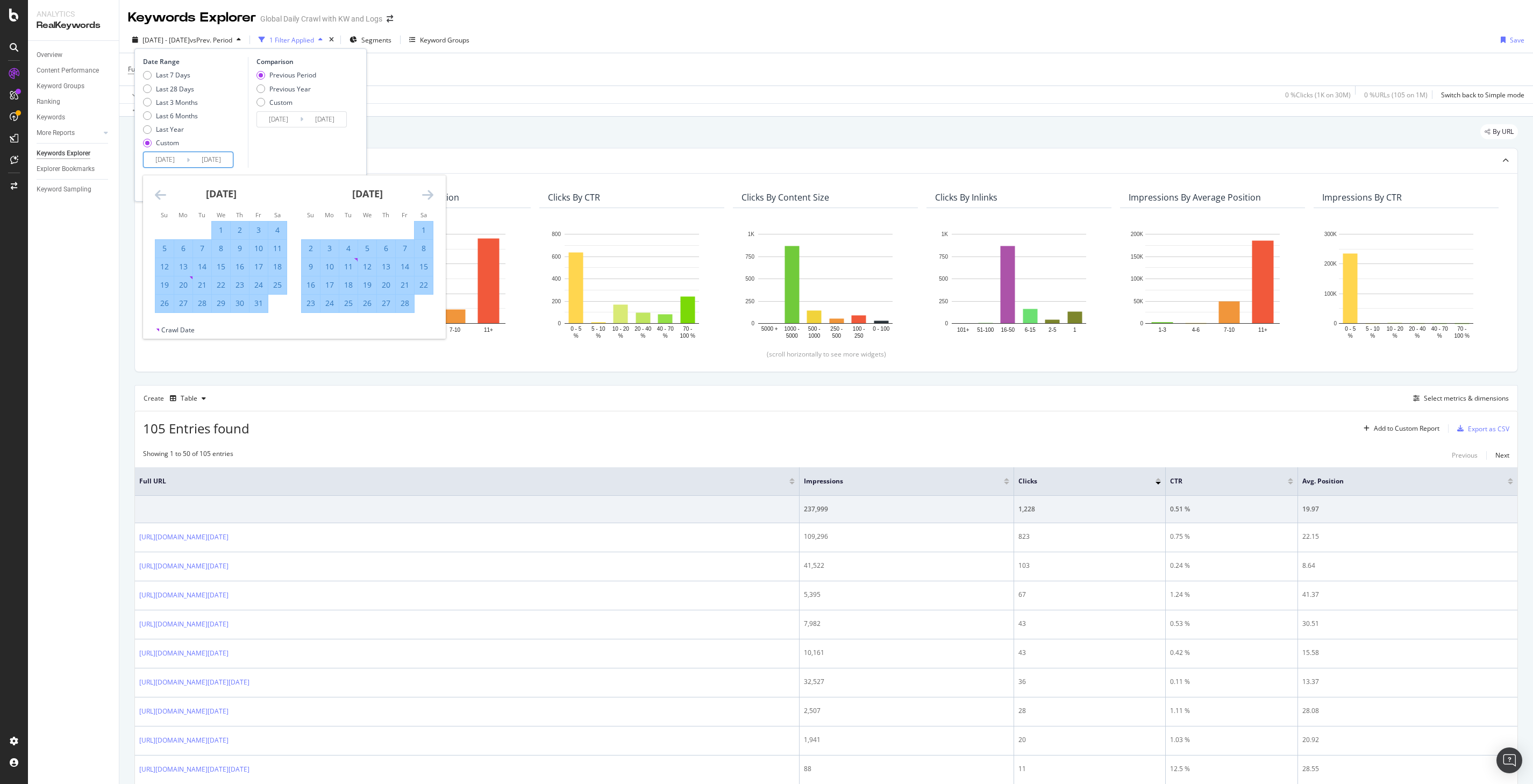
click at [429, 193] on icon "Move forward to switch to the next month." at bounding box center [427, 194] width 11 height 13
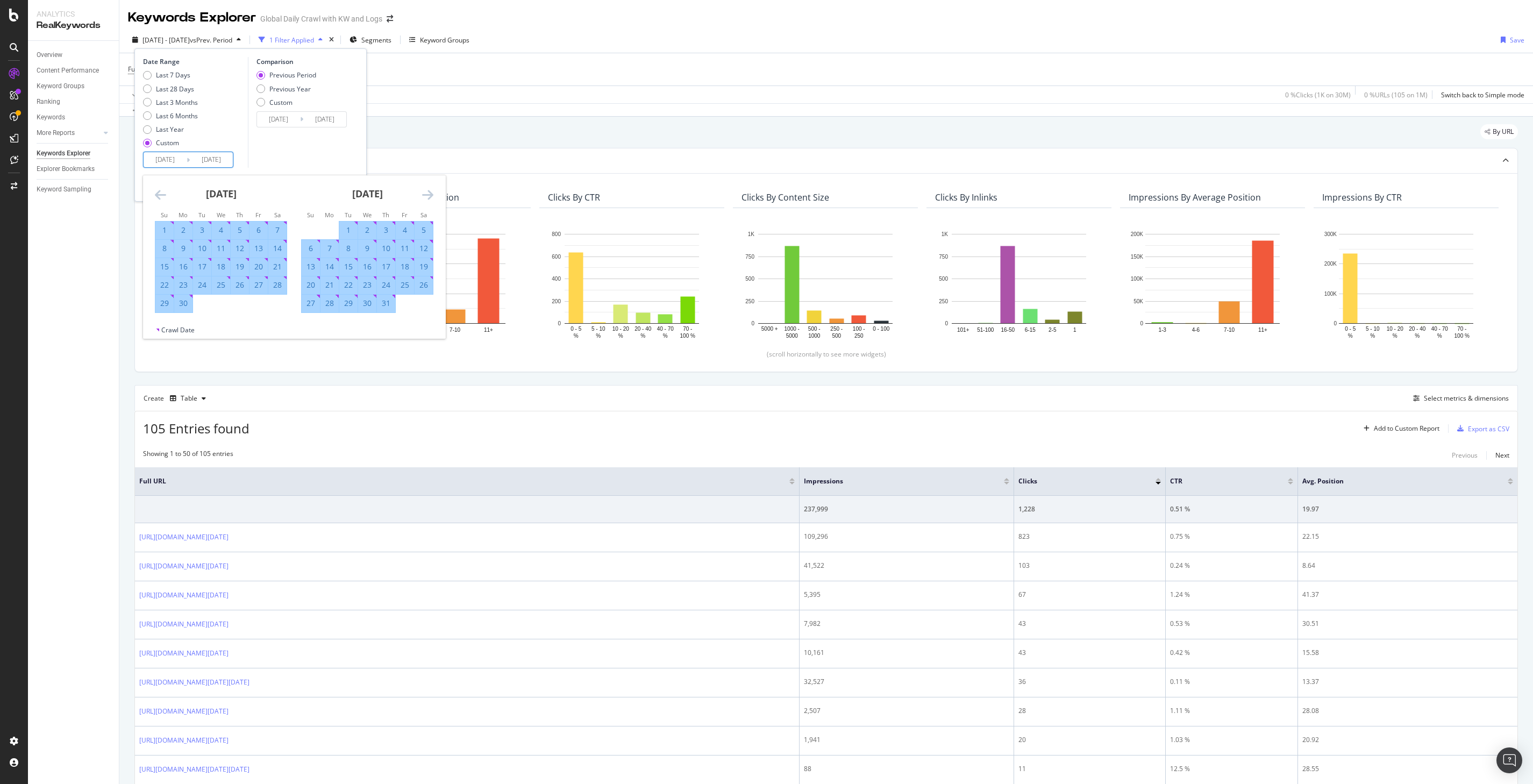
click at [429, 193] on icon "Move forward to switch to the next month." at bounding box center [427, 194] width 11 height 13
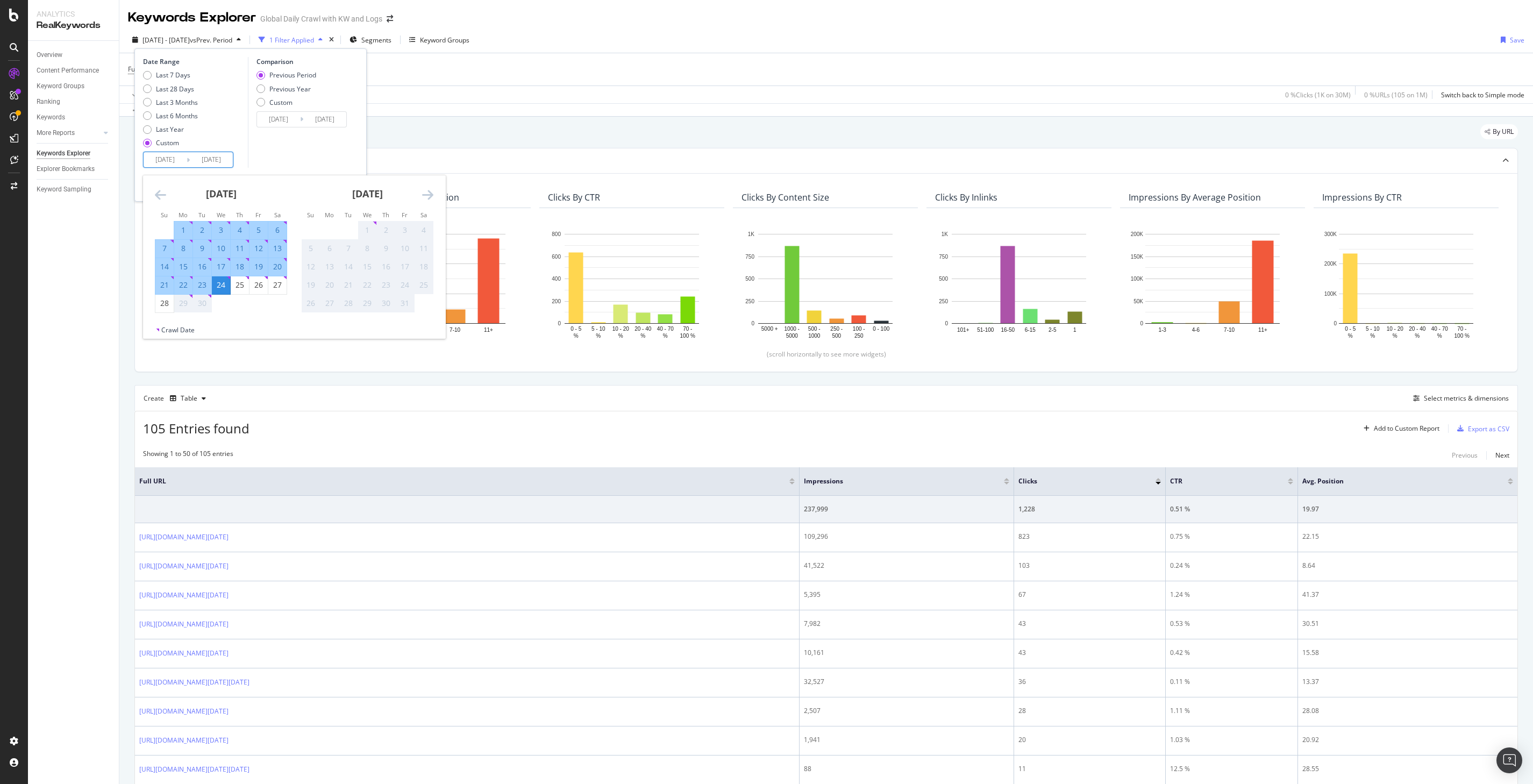
click at [349, 60] on div "Comparison" at bounding box center [303, 61] width 93 height 9
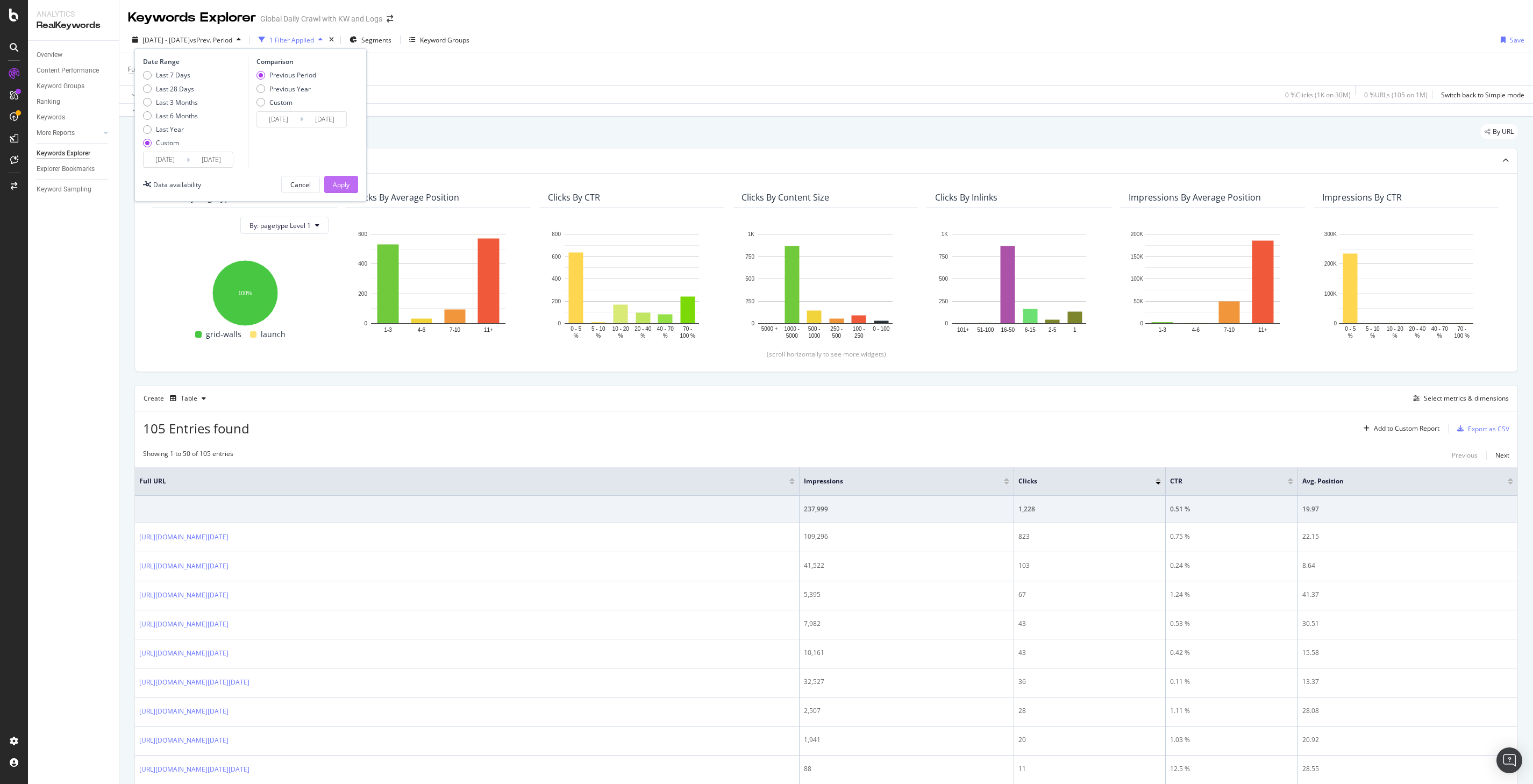
click at [344, 185] on div "Apply" at bounding box center [341, 185] width 17 height 9
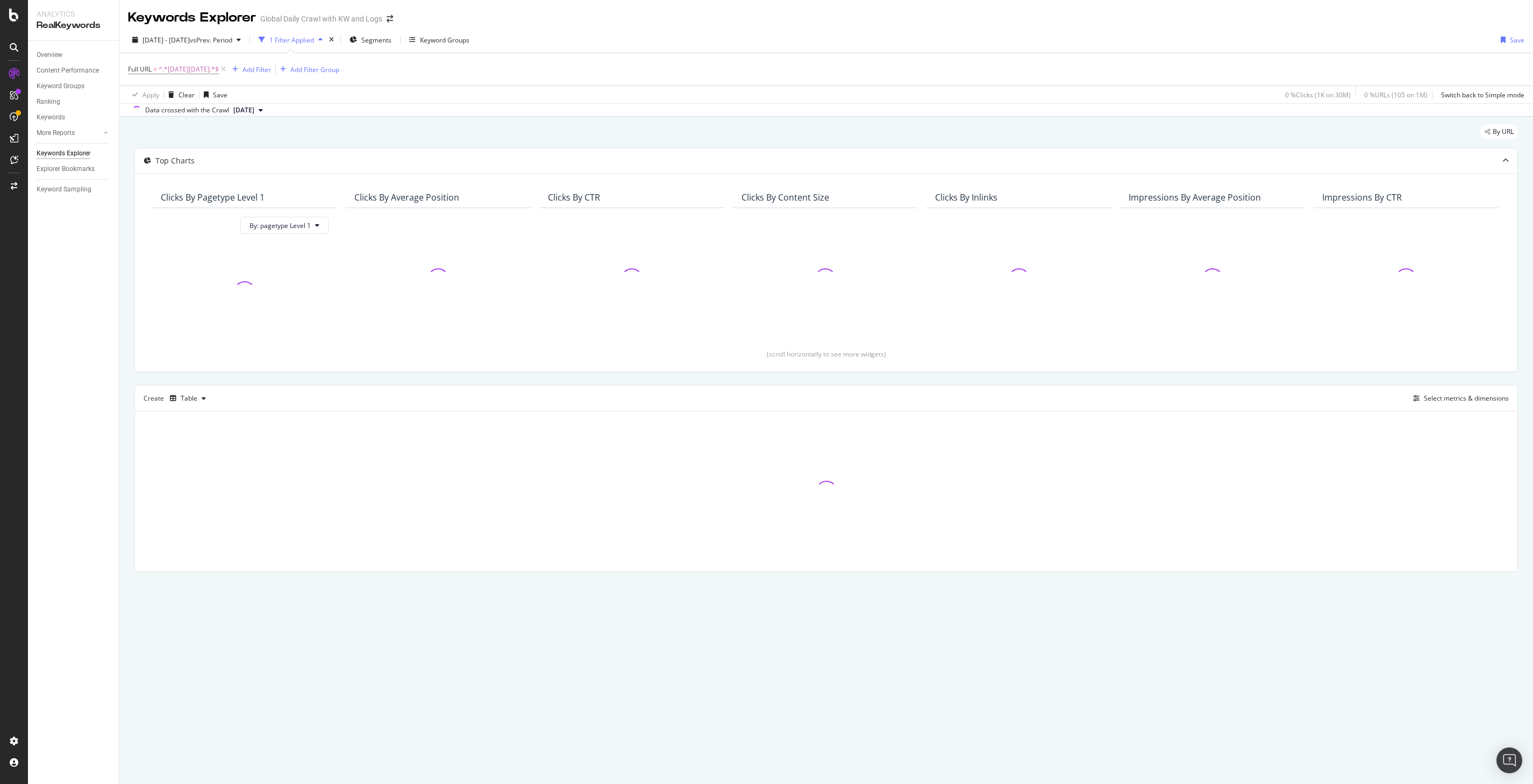
click at [1008, 57] on div "Full URL = ^.*[DATE][DATE].*$ Add Filter Add Filter Group" at bounding box center [826, 69] width 1396 height 32
click at [1290, 35] on div "[DATE] - [DATE] vs Prev. Period 1 Filter Applied Segments Keyword Groups Save" at bounding box center [826, 42] width 1414 height 21
click at [1248, 45] on div "[DATE] - [DATE] vs Prev. Period 1 Filter Applied Segments Keyword Groups Save" at bounding box center [826, 42] width 1414 height 21
click at [1268, 78] on div "Full URL = ^.*[DATE][DATE].*$ Add Filter Add Filter Group" at bounding box center [826, 69] width 1396 height 32
click at [1166, 33] on div "[DATE] - [DATE] vs Prev. Period 1 Filter Applied Segments Keyword Groups Save" at bounding box center [826, 42] width 1414 height 21
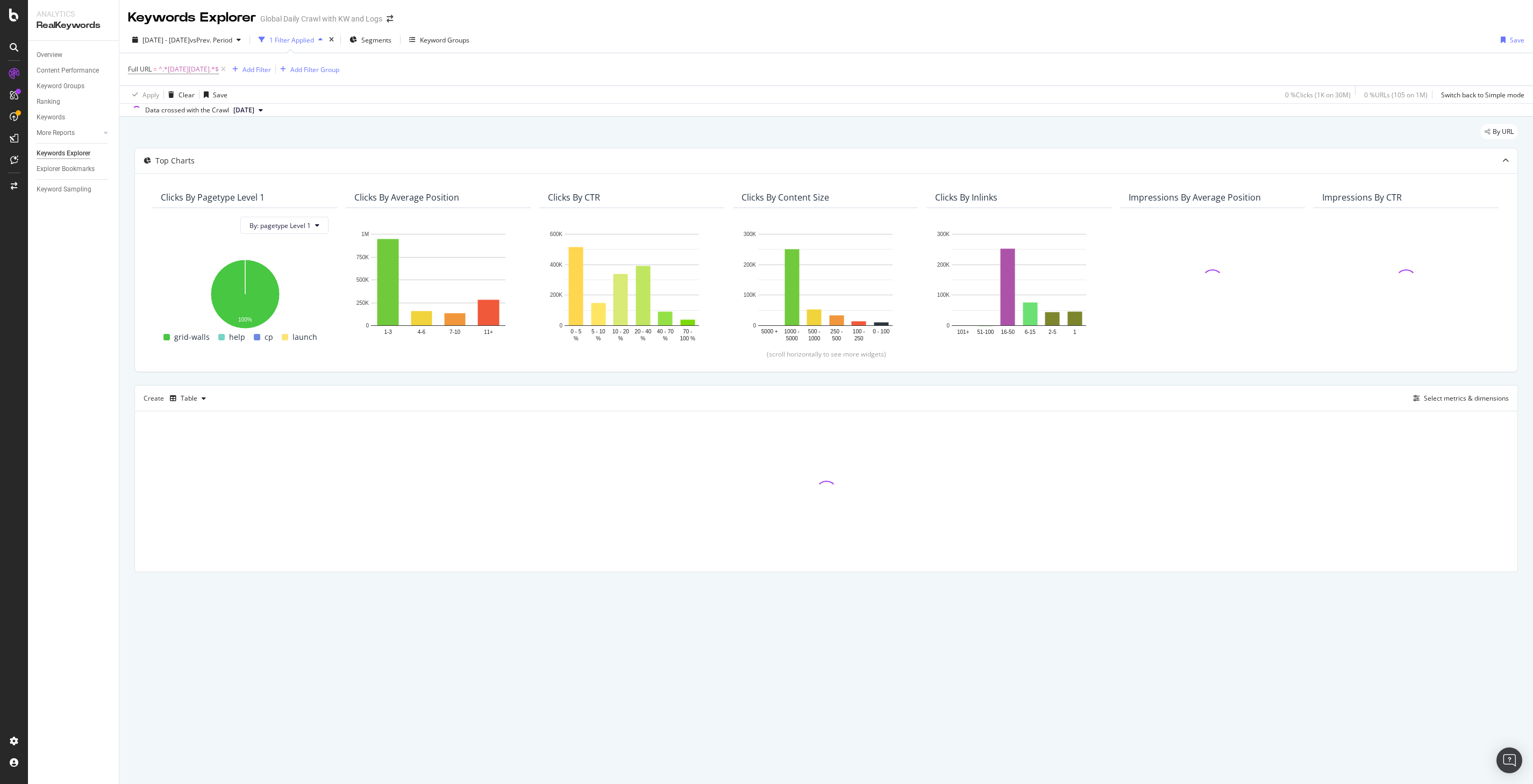
click at [1172, 50] on div "[DATE] - [DATE] vs Prev. Period 1 Filter Applied Segments Keyword Groups Save" at bounding box center [826, 42] width 1414 height 21
click at [1172, 75] on div "Full URL = ^.*[DATE][DATE].*$ Add Filter Add Filter Group" at bounding box center [826, 69] width 1396 height 32
